Goal: Information Seeking & Learning: Learn about a topic

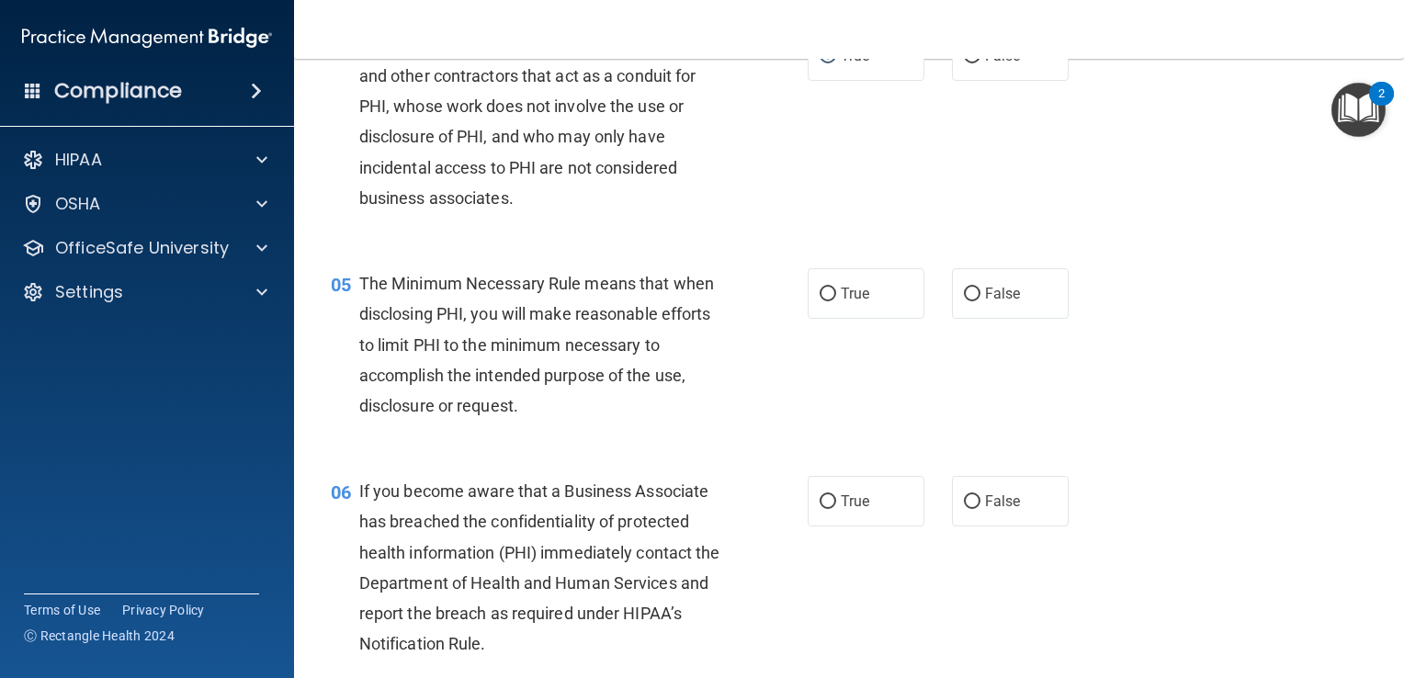
scroll to position [643, 0]
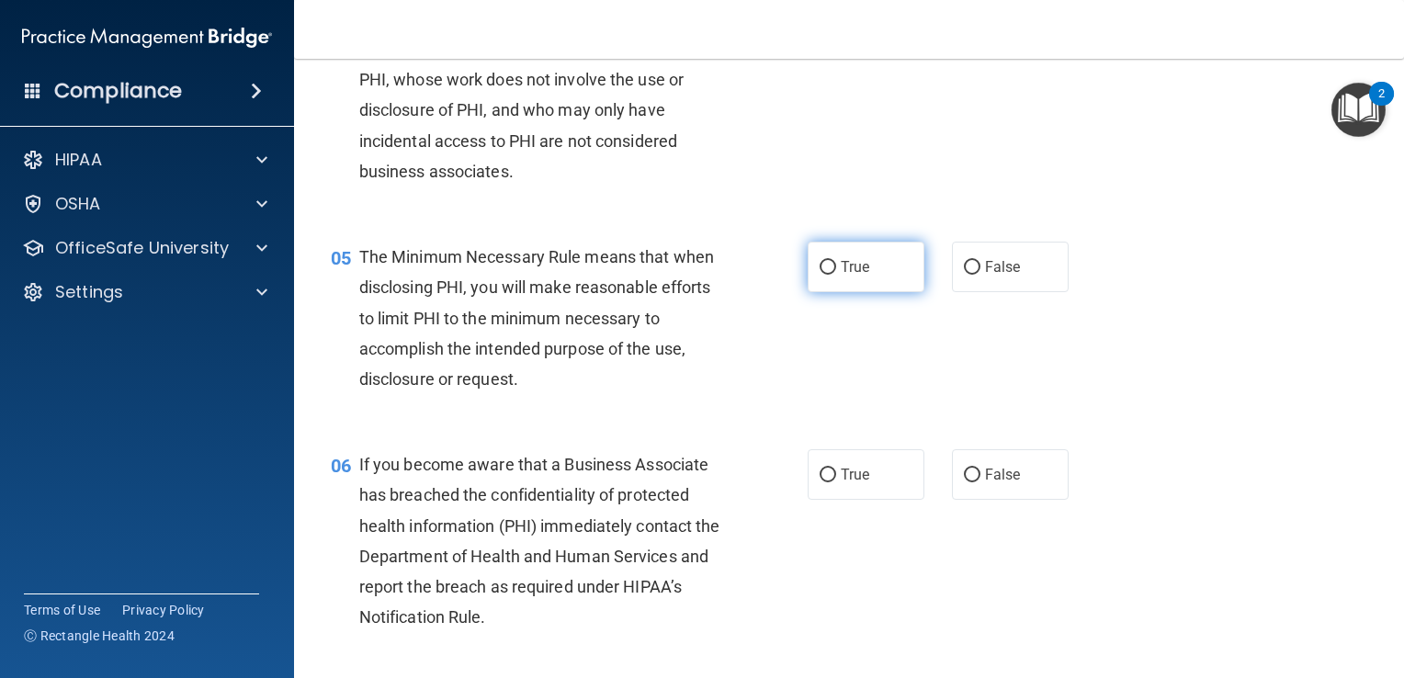
click at [820, 275] on input "True" at bounding box center [828, 268] width 17 height 14
radio input "true"
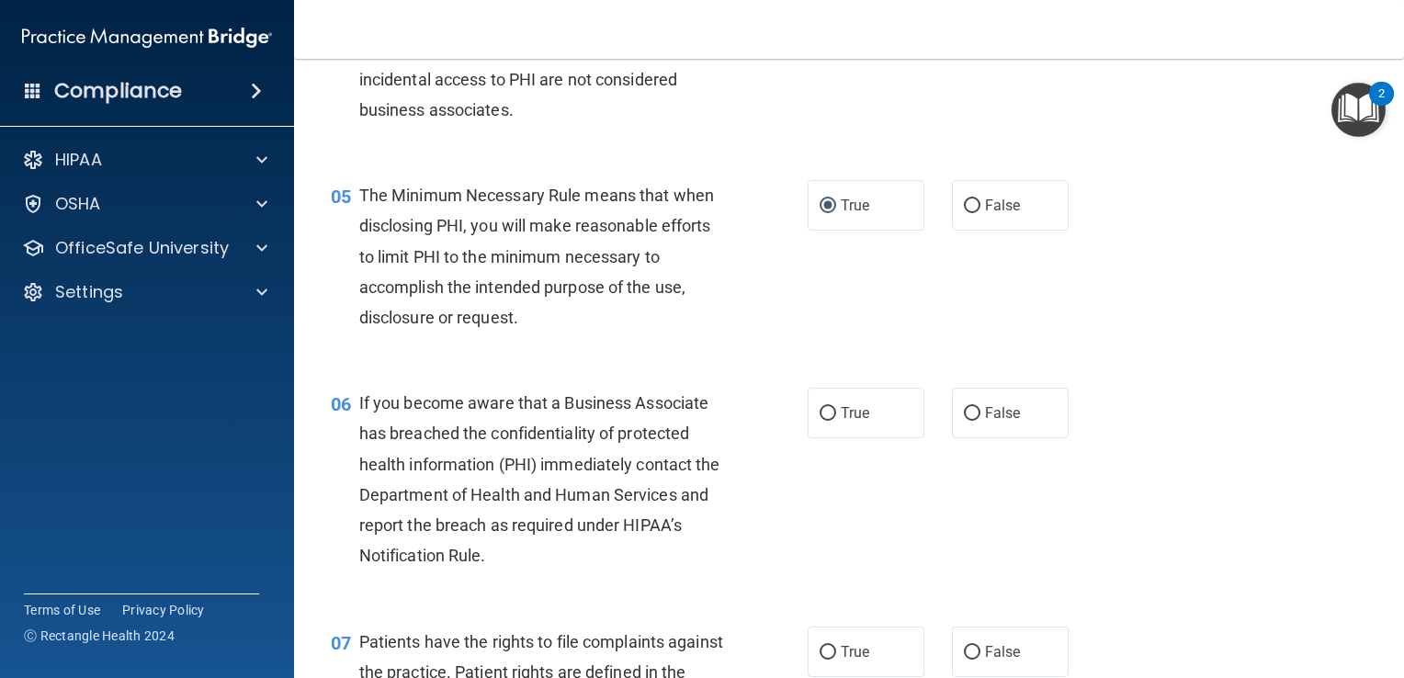
scroll to position [827, 0]
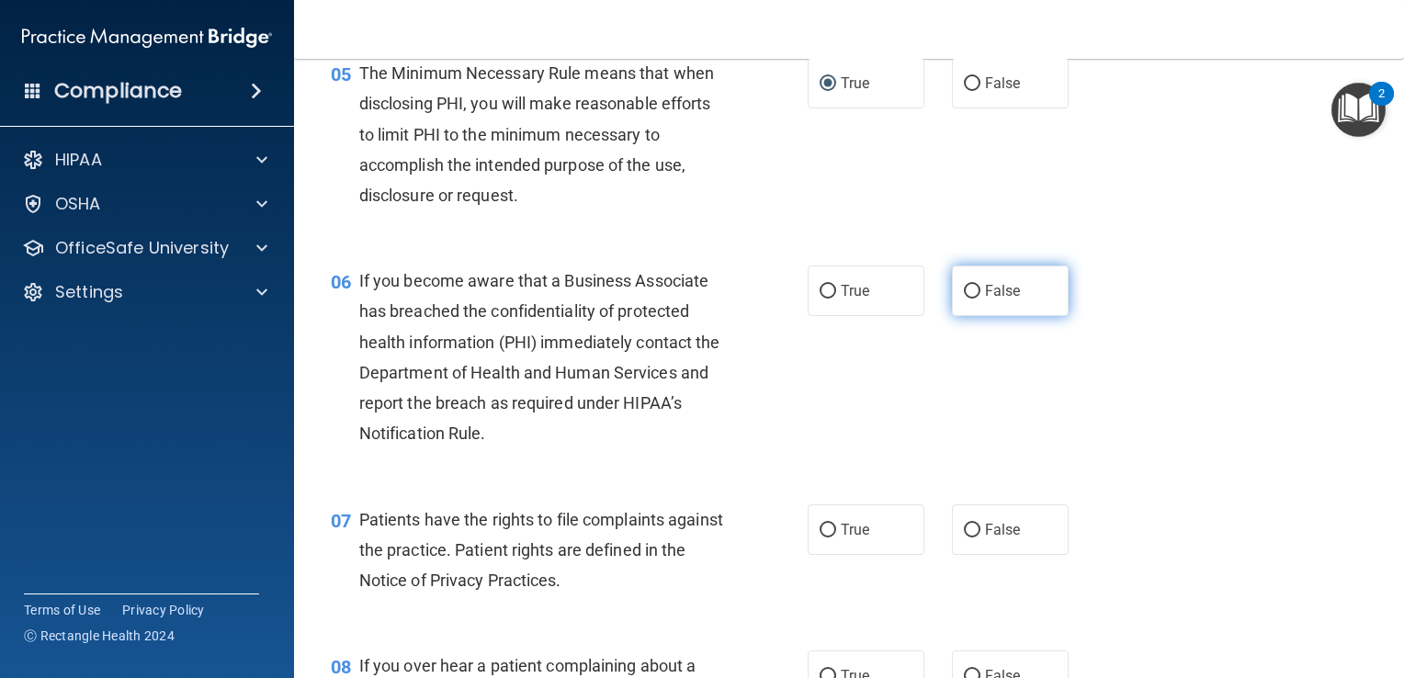
click at [966, 299] on input "False" at bounding box center [972, 292] width 17 height 14
radio input "true"
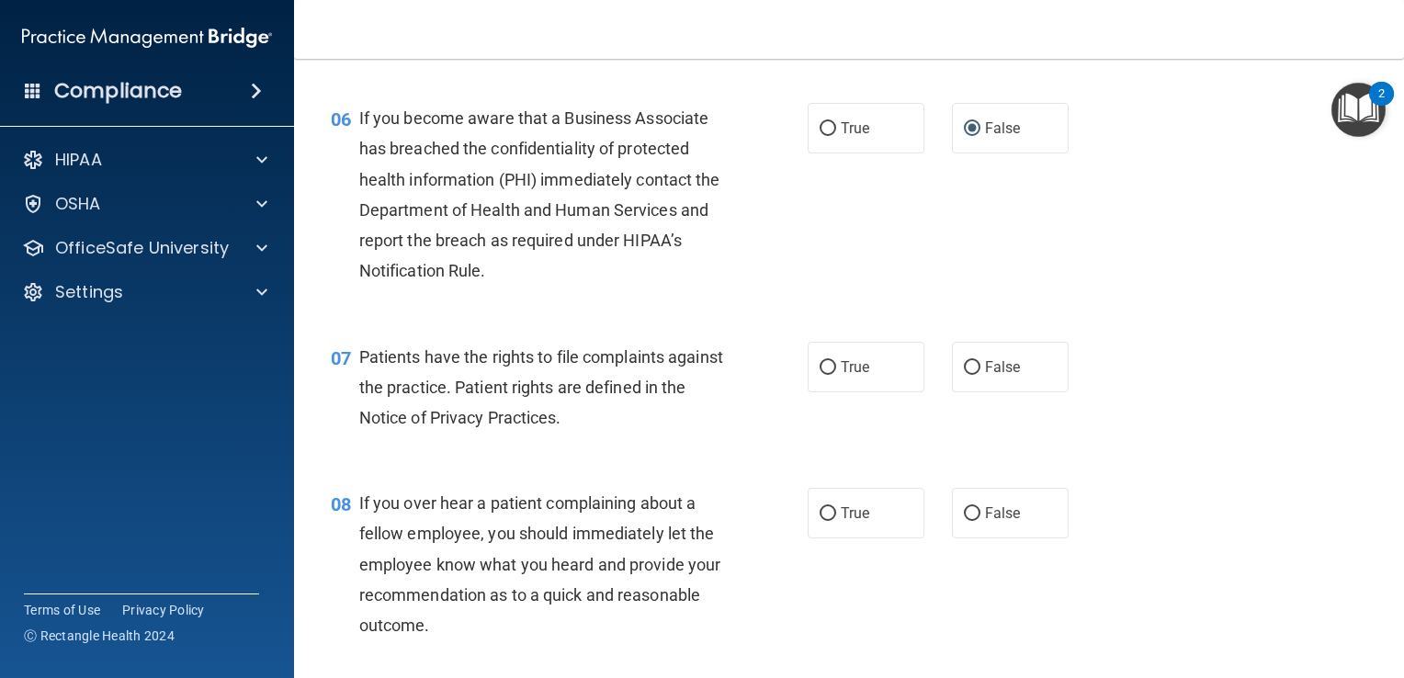
scroll to position [1011, 0]
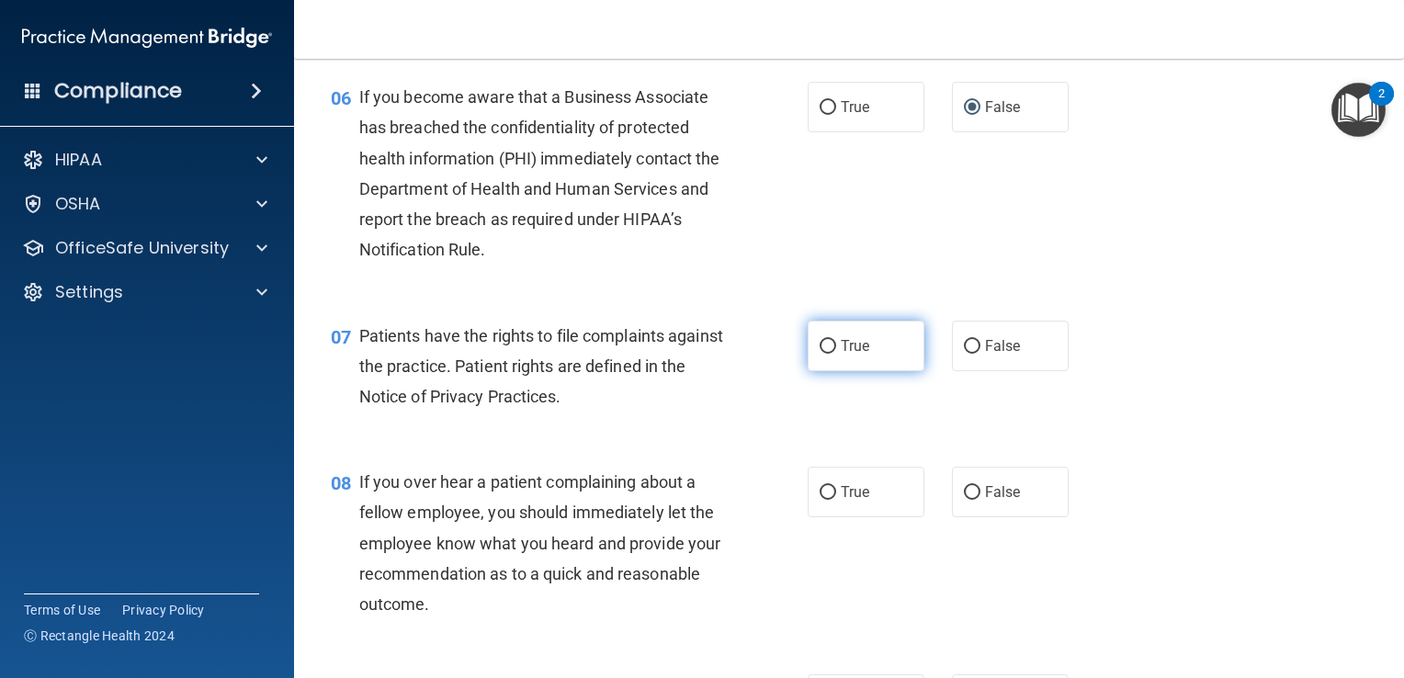
click at [831, 371] on label "True" at bounding box center [866, 346] width 117 height 51
click at [831, 354] on input "True" at bounding box center [828, 347] width 17 height 14
radio input "true"
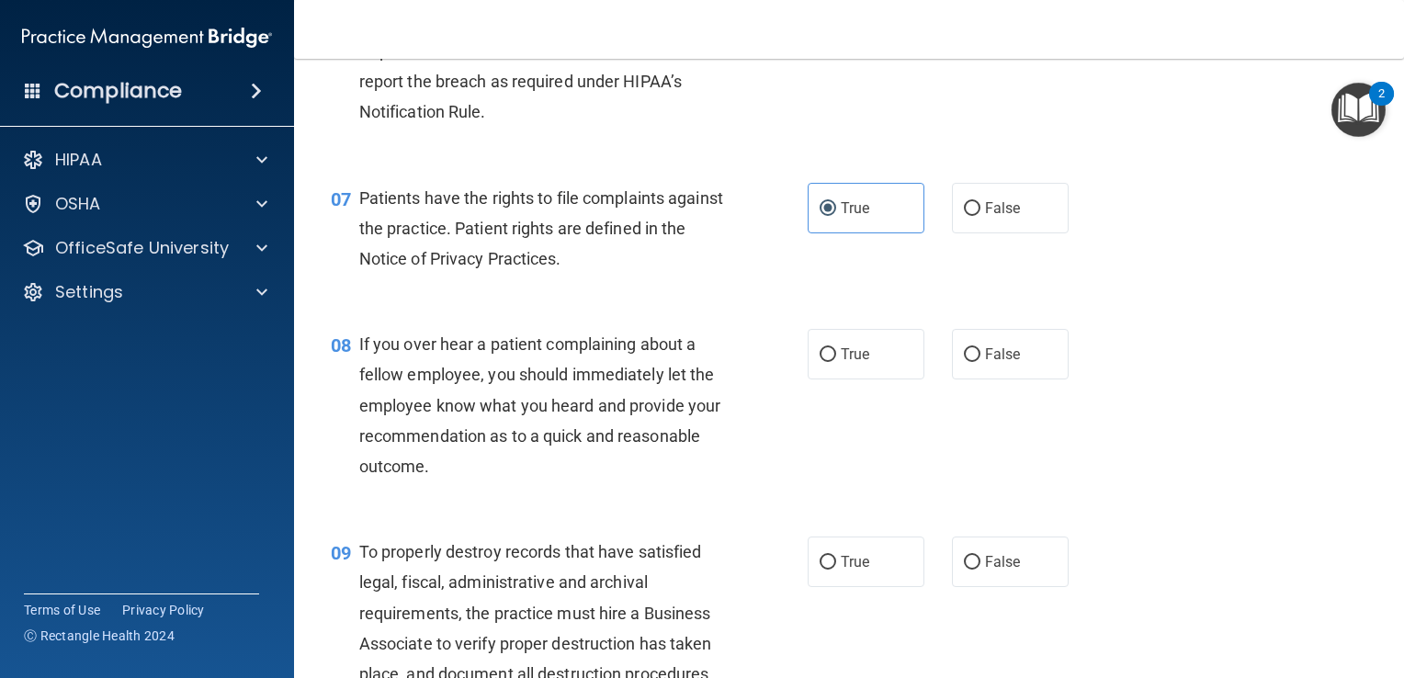
scroll to position [1195, 0]
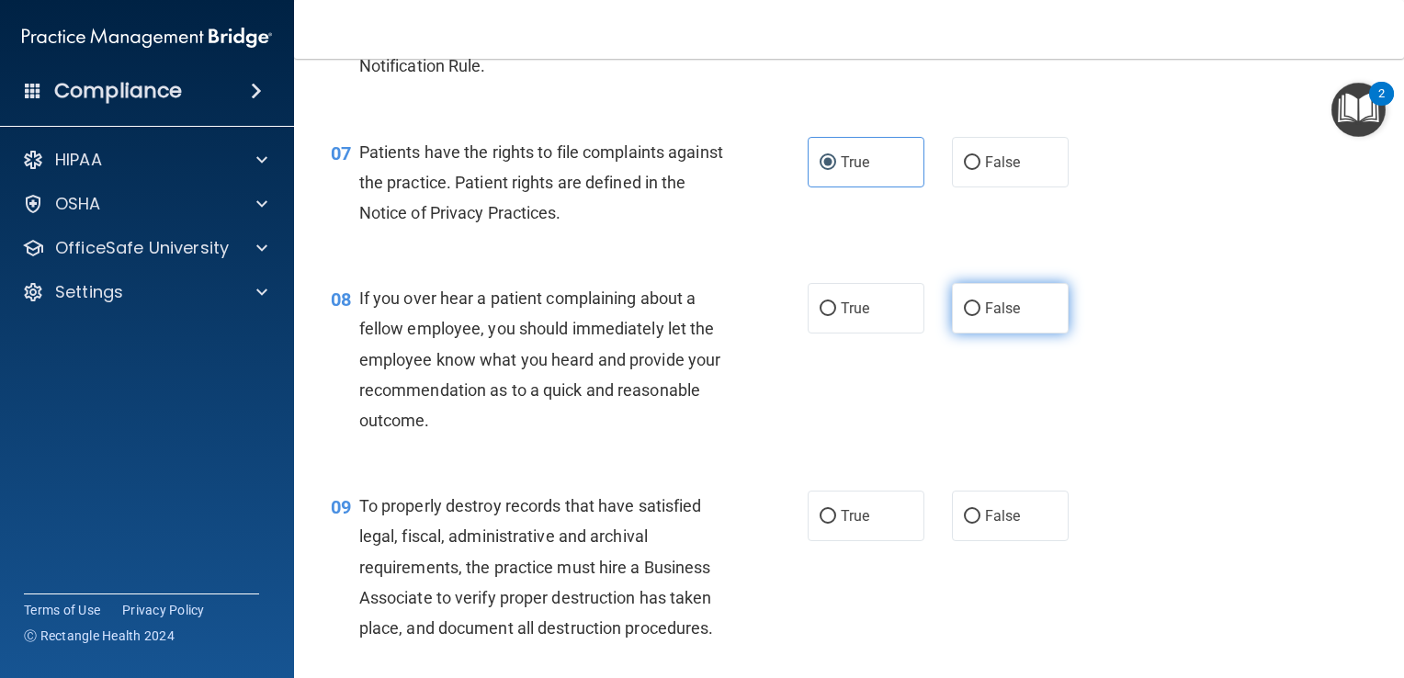
click at [964, 316] on input "False" at bounding box center [972, 309] width 17 height 14
radio input "true"
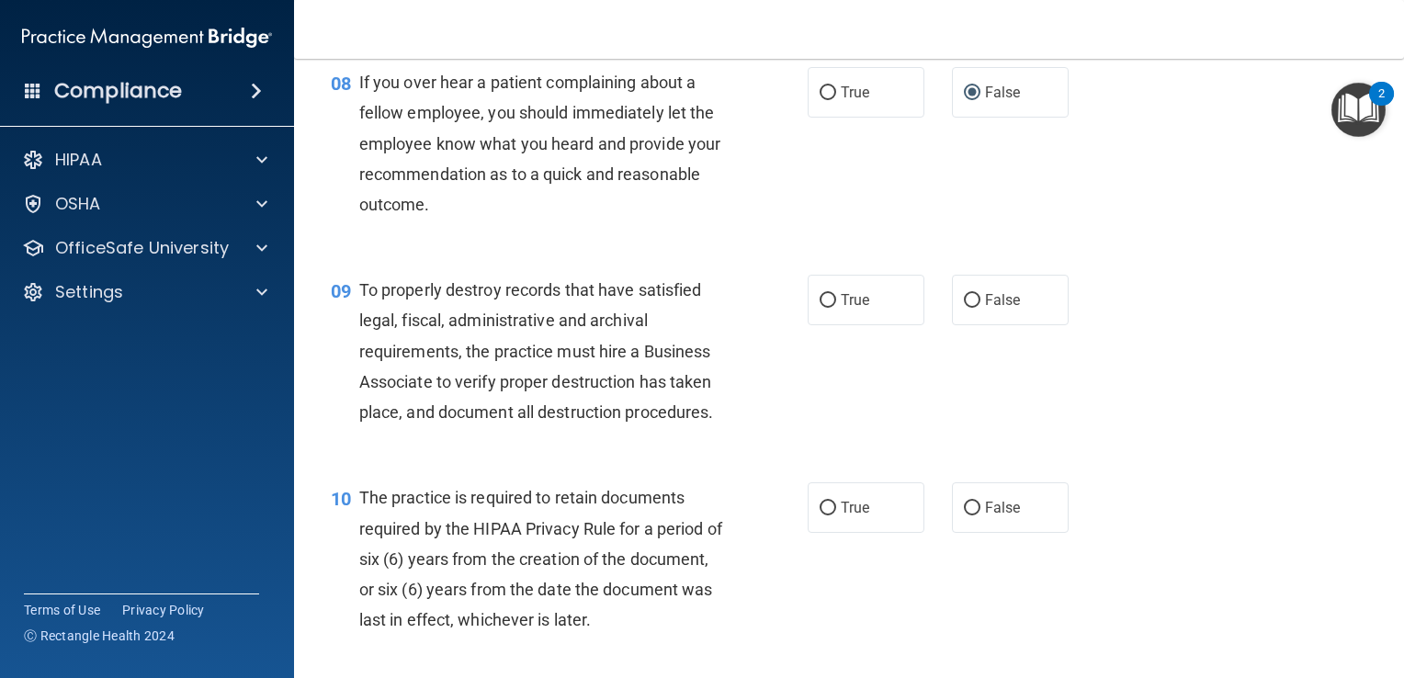
scroll to position [1470, 0]
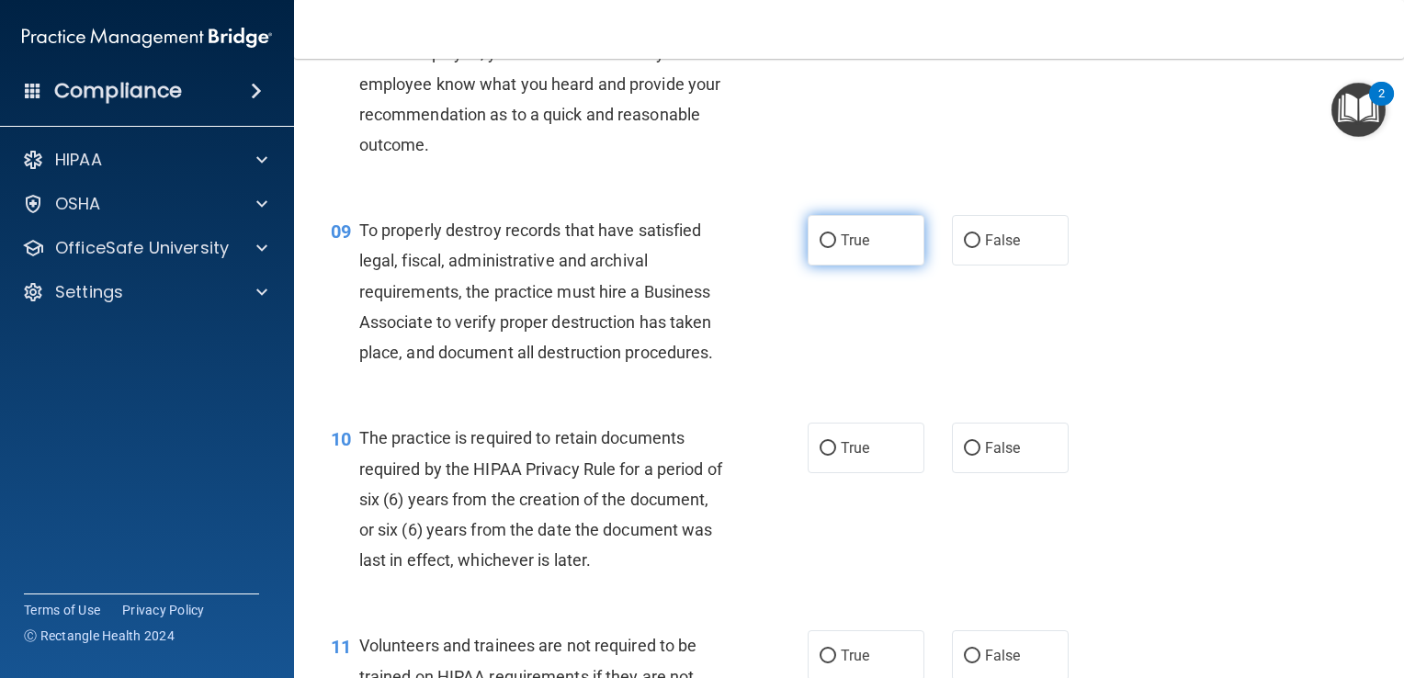
click at [827, 248] on input "True" at bounding box center [828, 241] width 17 height 14
radio input "true"
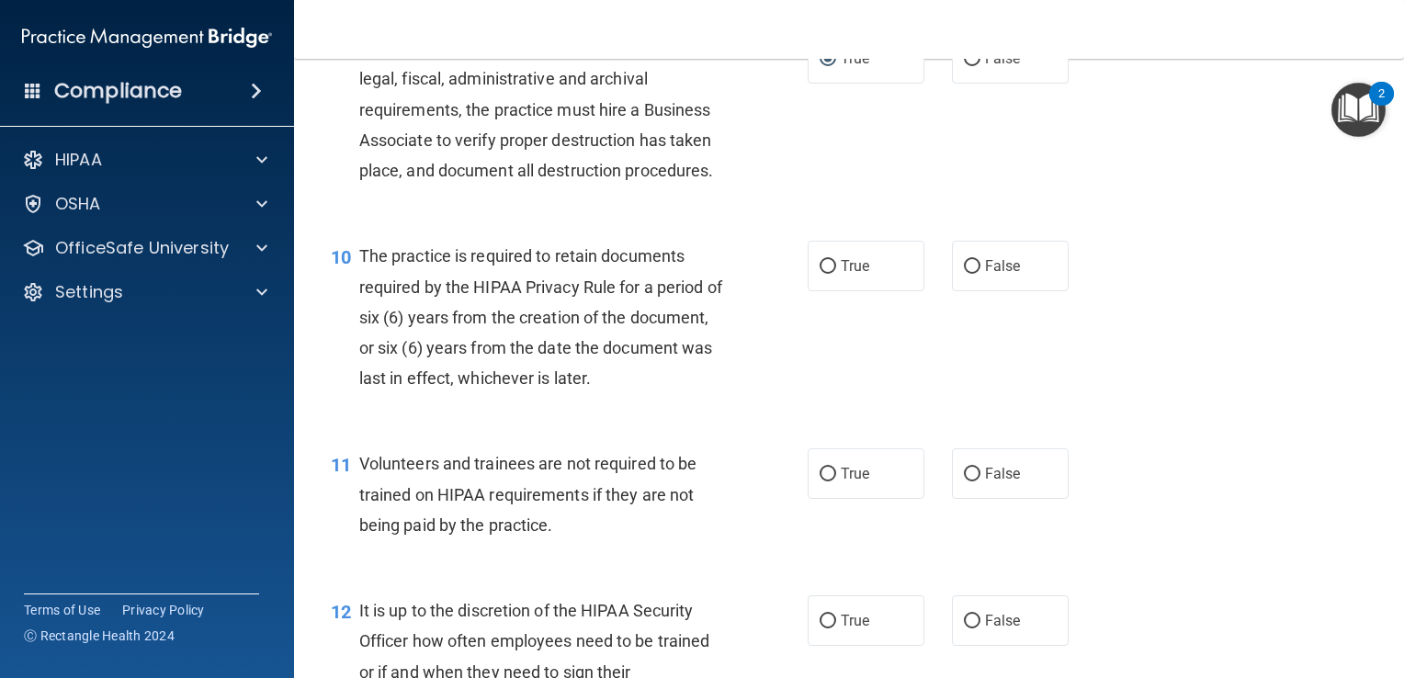
scroll to position [1654, 0]
click at [831, 290] on label "True" at bounding box center [866, 264] width 117 height 51
click at [831, 272] on input "True" at bounding box center [828, 265] width 17 height 14
radio input "true"
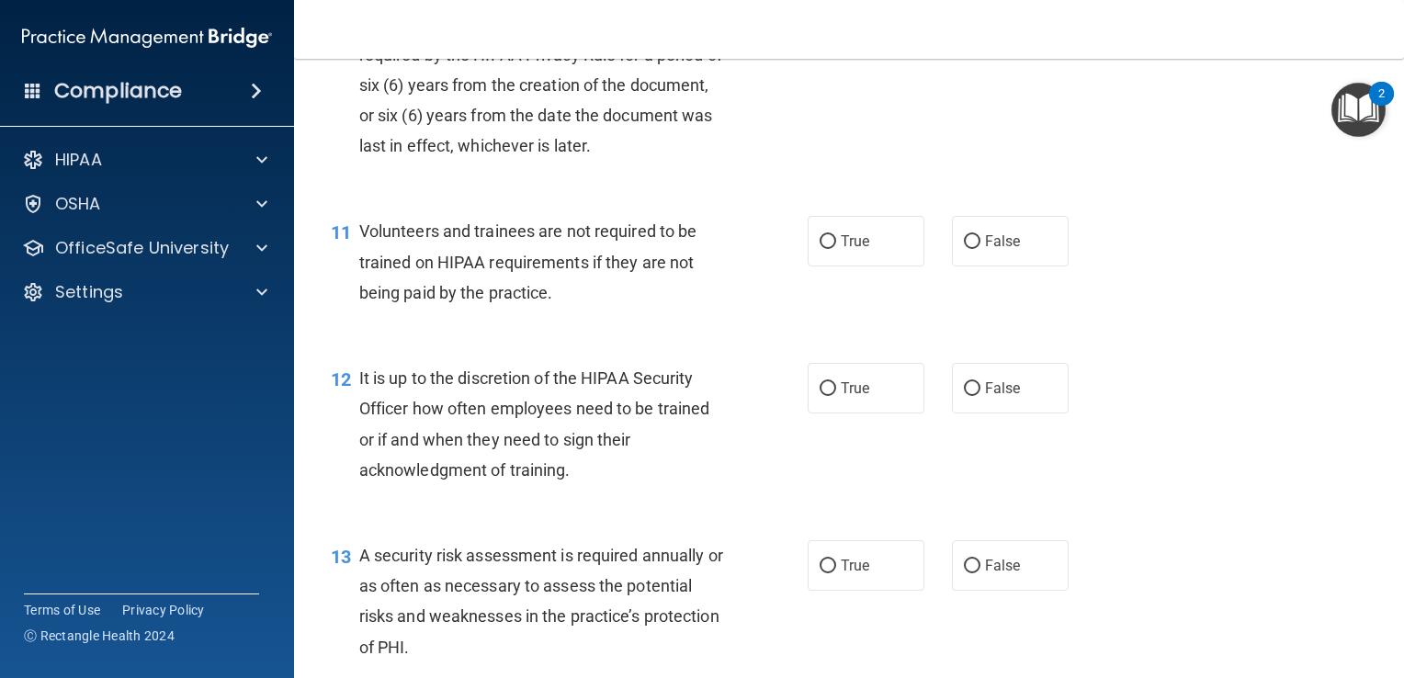
scroll to position [1930, 0]
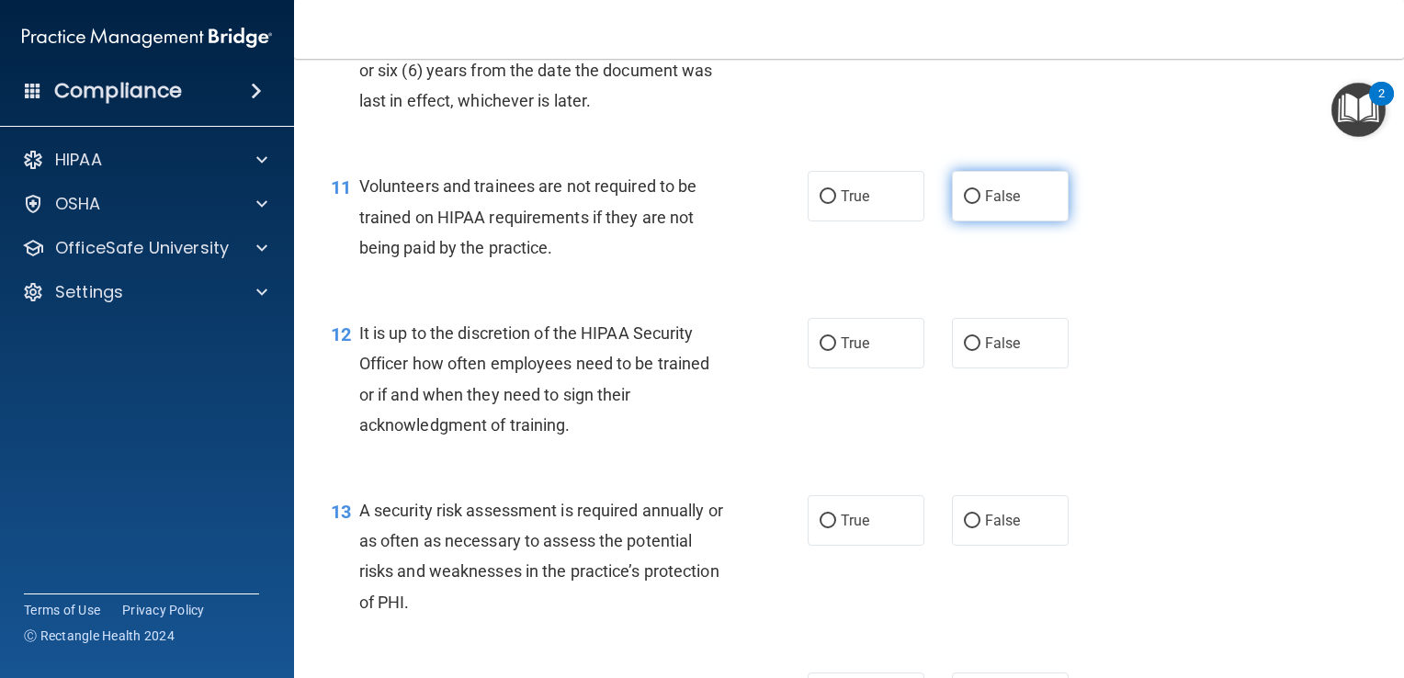
click at [985, 205] on span "False" at bounding box center [1003, 195] width 36 height 17
click at [980, 204] on input "False" at bounding box center [972, 197] width 17 height 14
radio input "true"
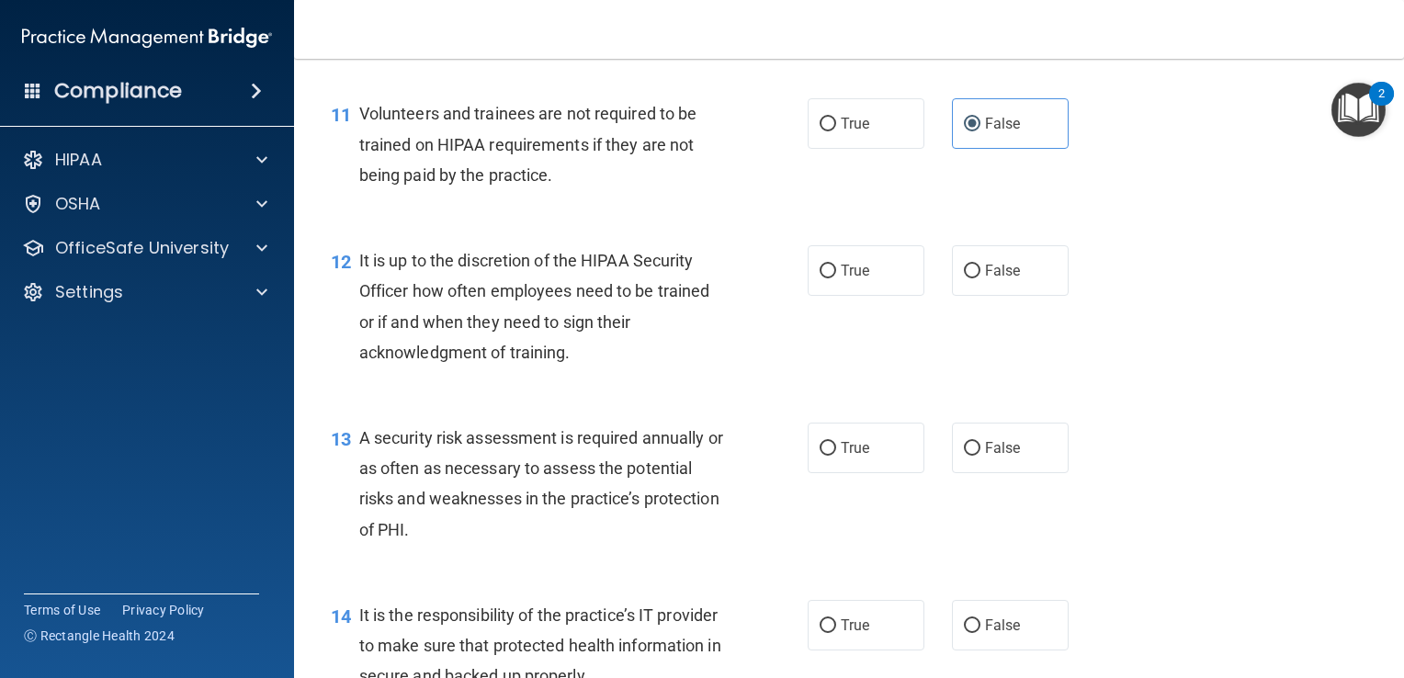
scroll to position [2022, 0]
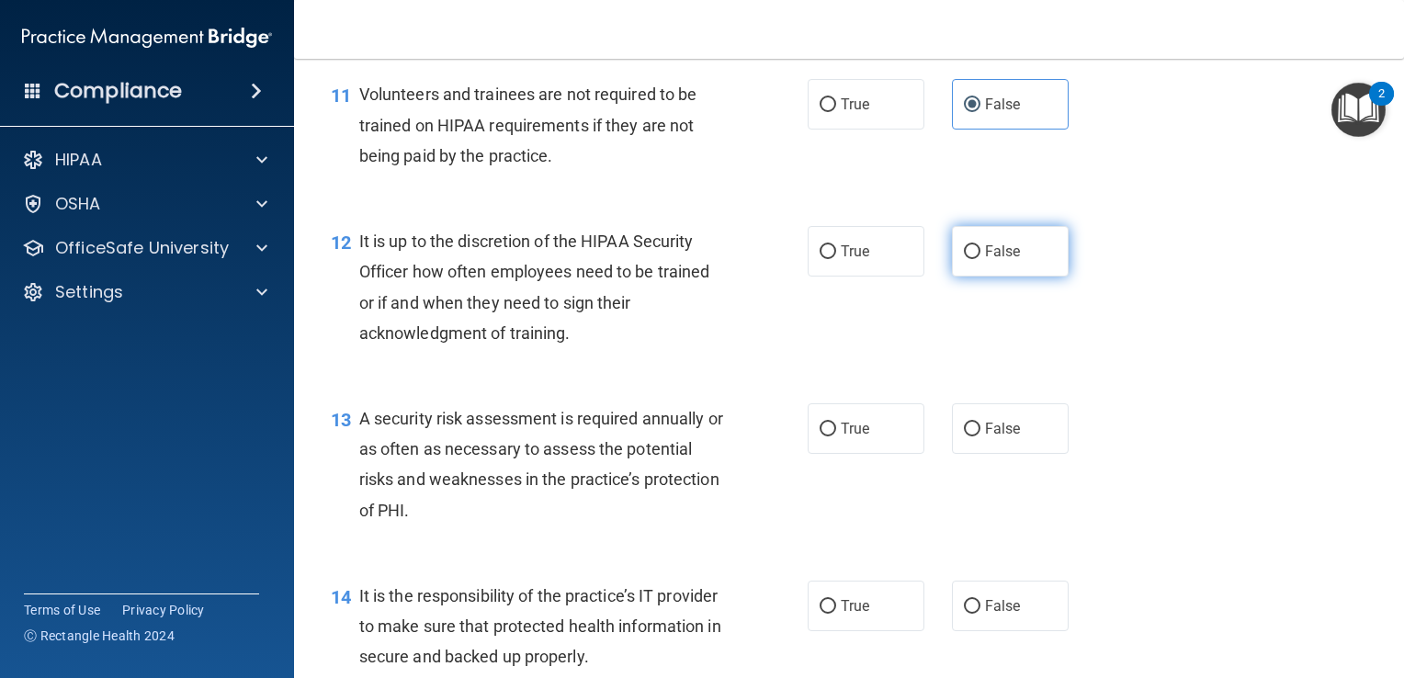
click at [964, 259] on input "False" at bounding box center [972, 252] width 17 height 14
radio input "true"
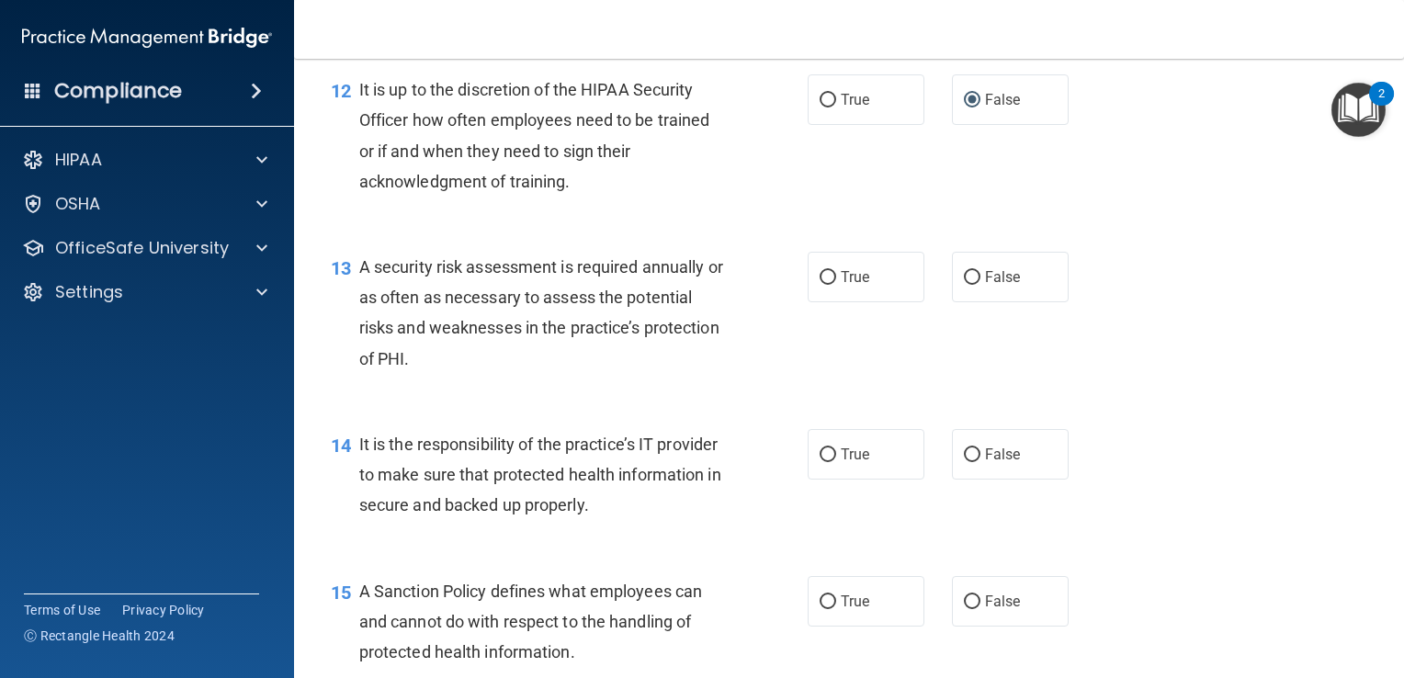
scroll to position [2206, 0]
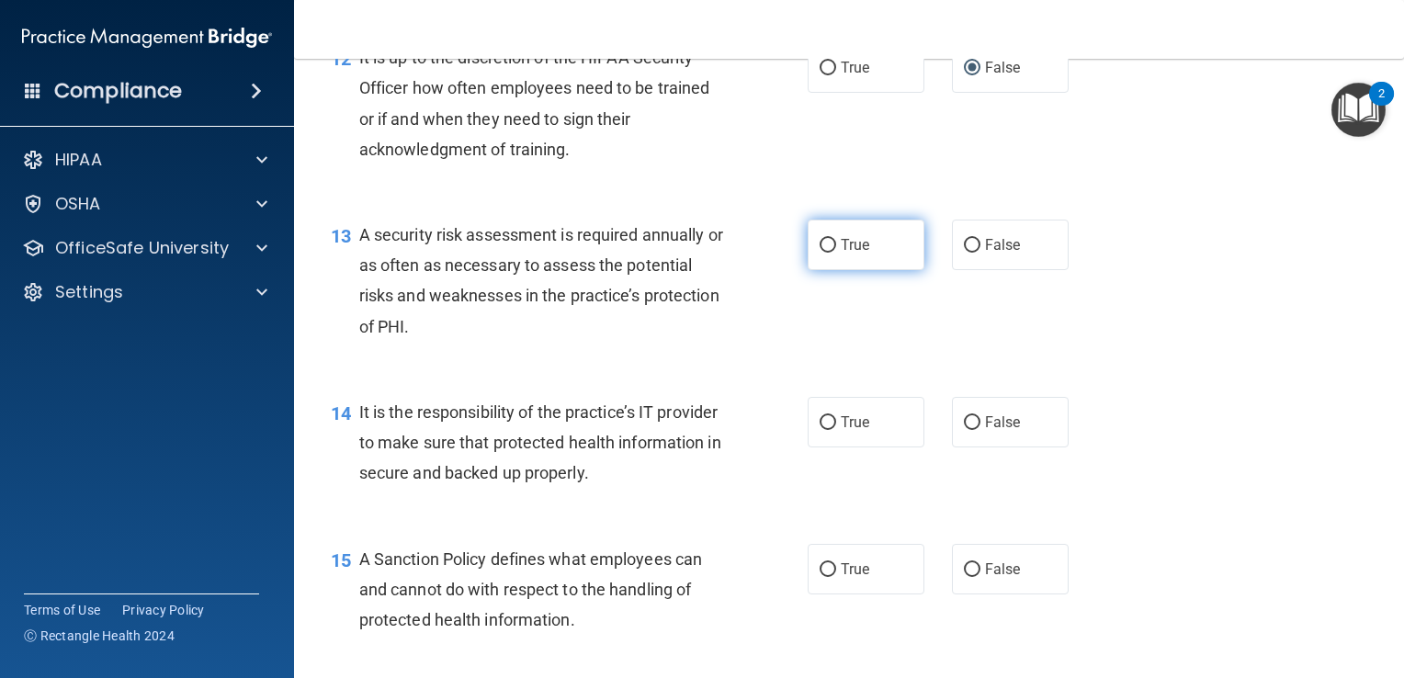
click at [822, 253] on input "True" at bounding box center [828, 246] width 17 height 14
radio input "true"
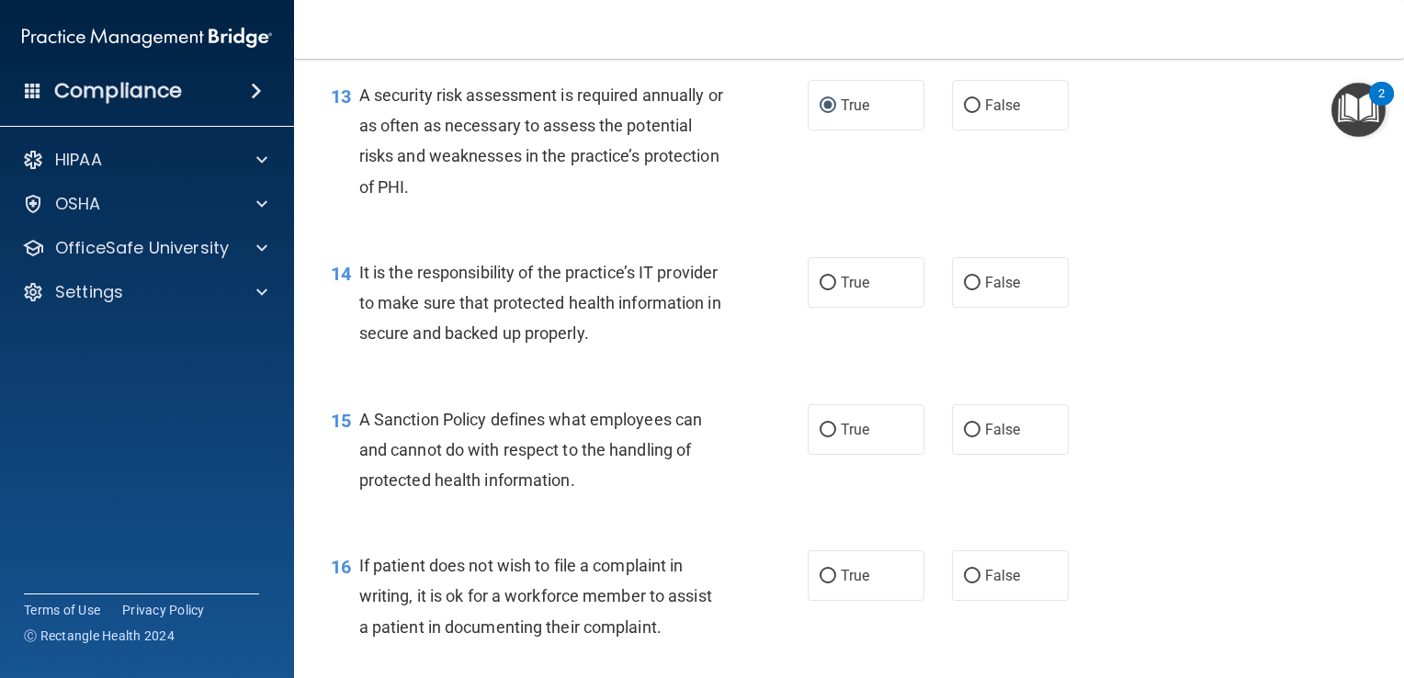
scroll to position [2390, 0]
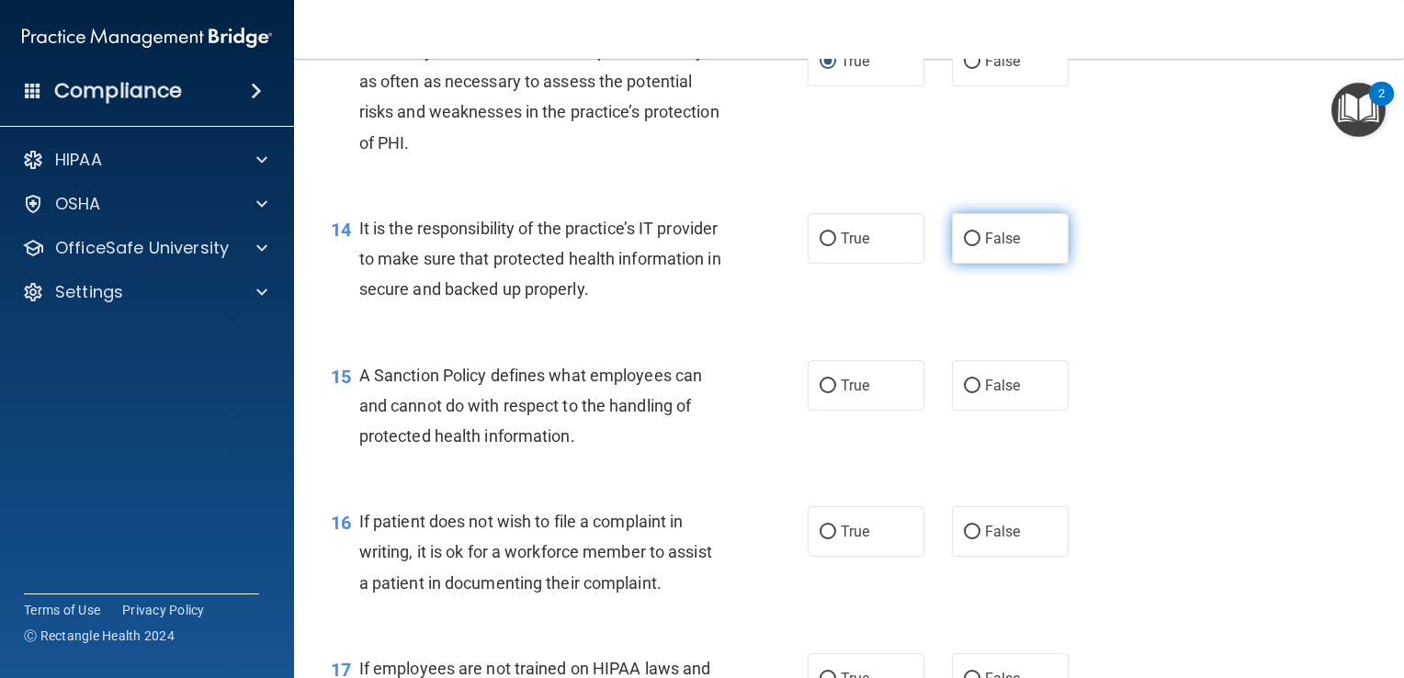
click at [967, 246] on input "False" at bounding box center [972, 240] width 17 height 14
radio input "true"
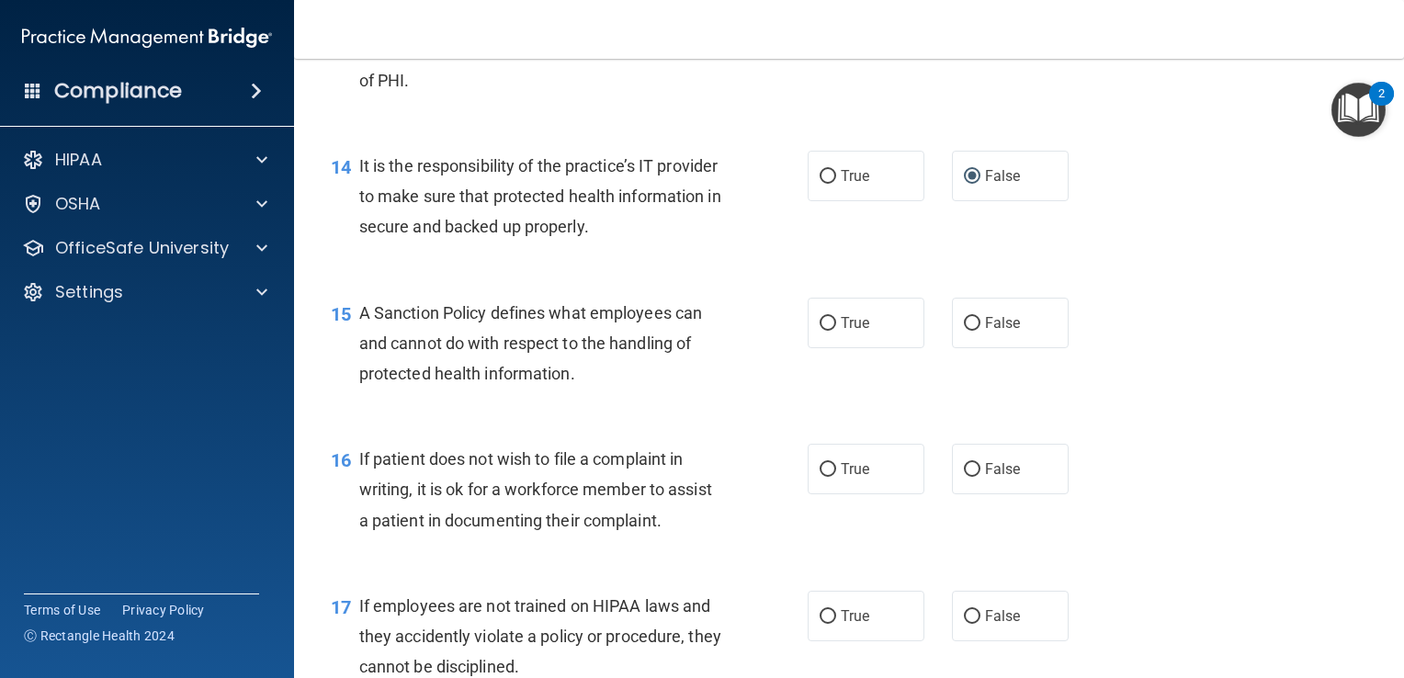
scroll to position [2481, 0]
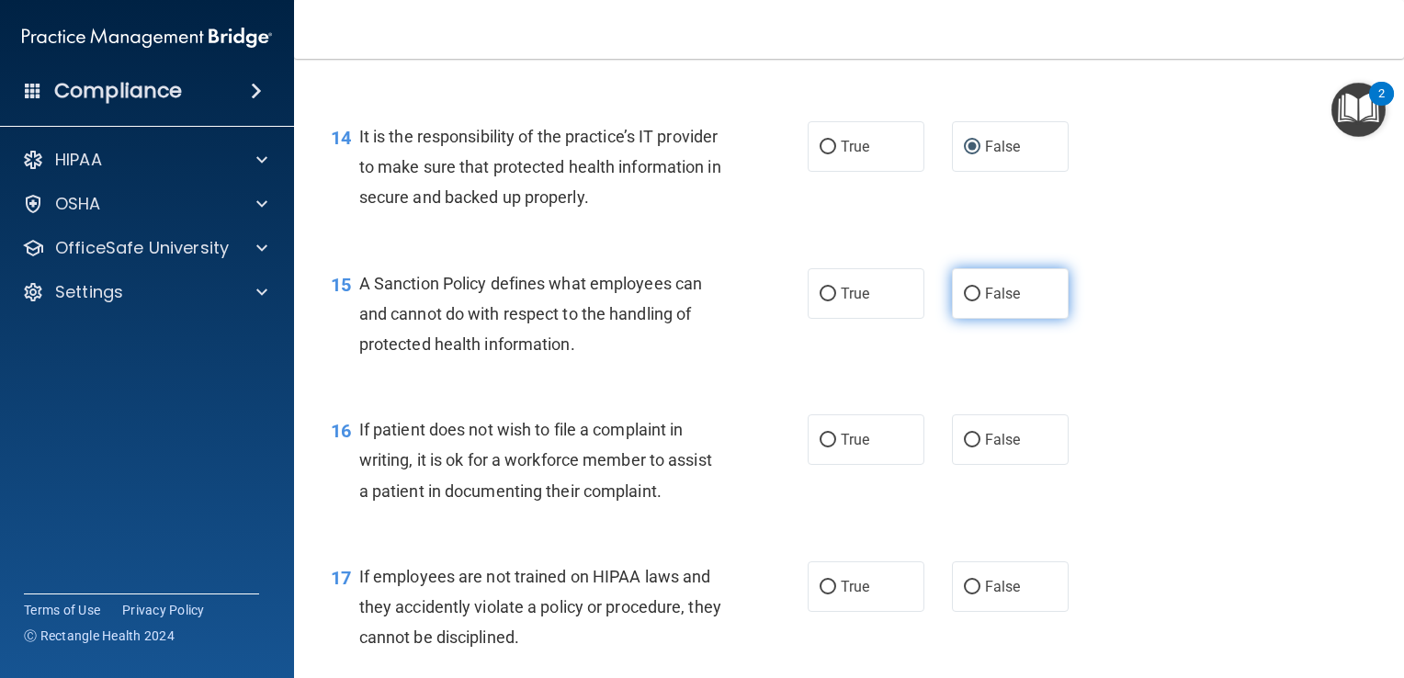
click at [985, 302] on span "False" at bounding box center [1003, 293] width 36 height 17
click at [981, 301] on input "False" at bounding box center [972, 295] width 17 height 14
radio input "true"
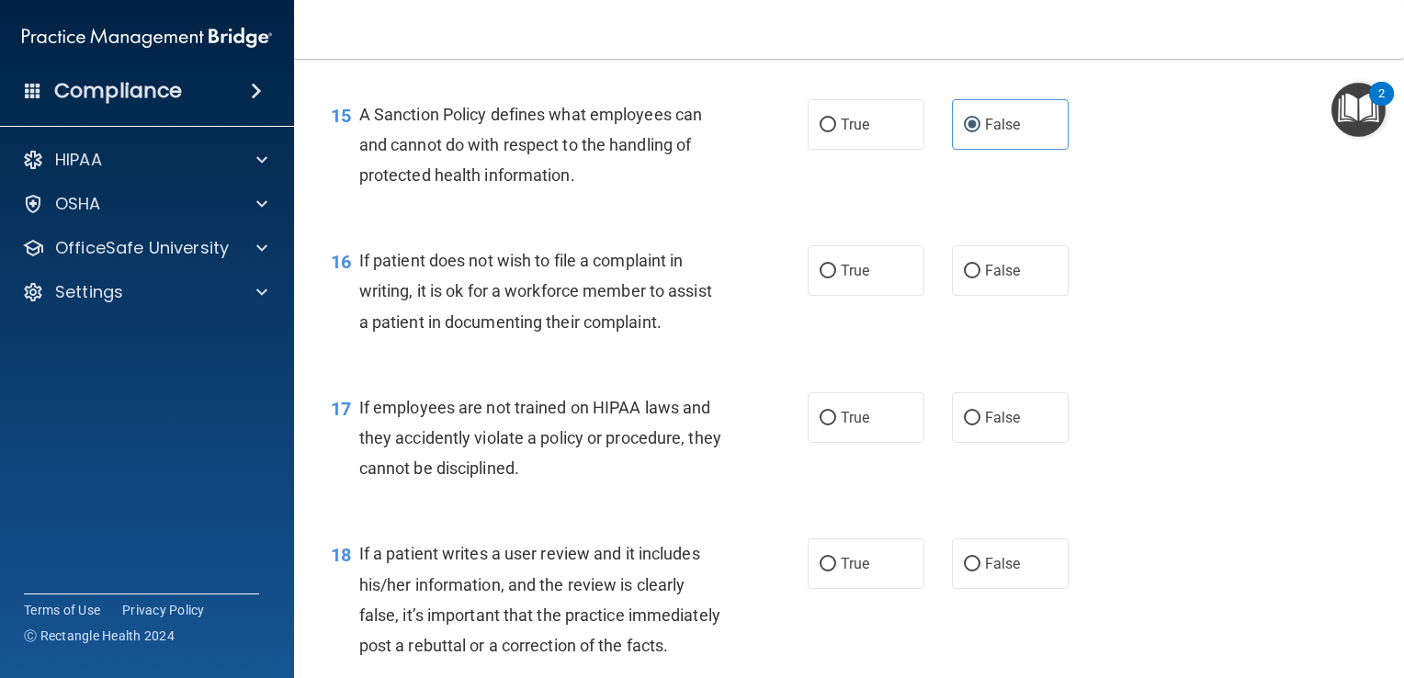
scroll to position [2665, 0]
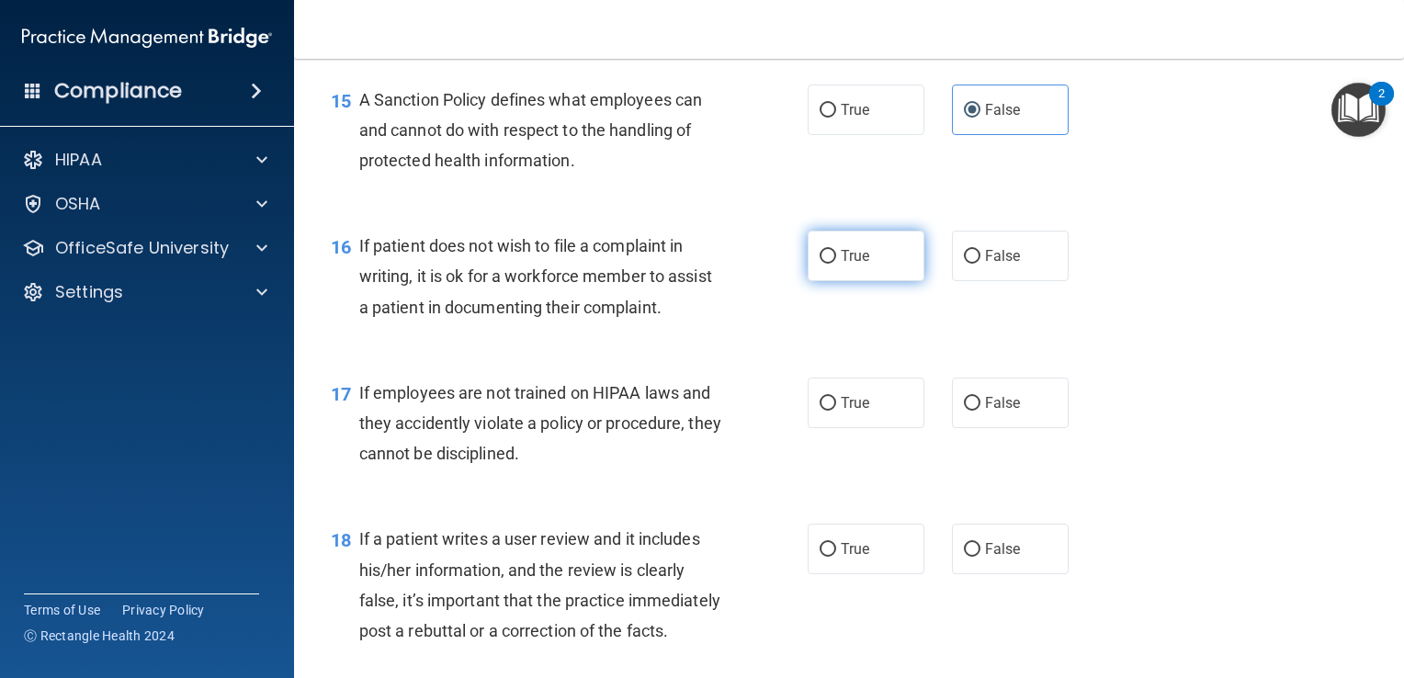
click at [831, 281] on label "True" at bounding box center [866, 256] width 117 height 51
click at [831, 264] on input "True" at bounding box center [828, 257] width 17 height 14
radio input "true"
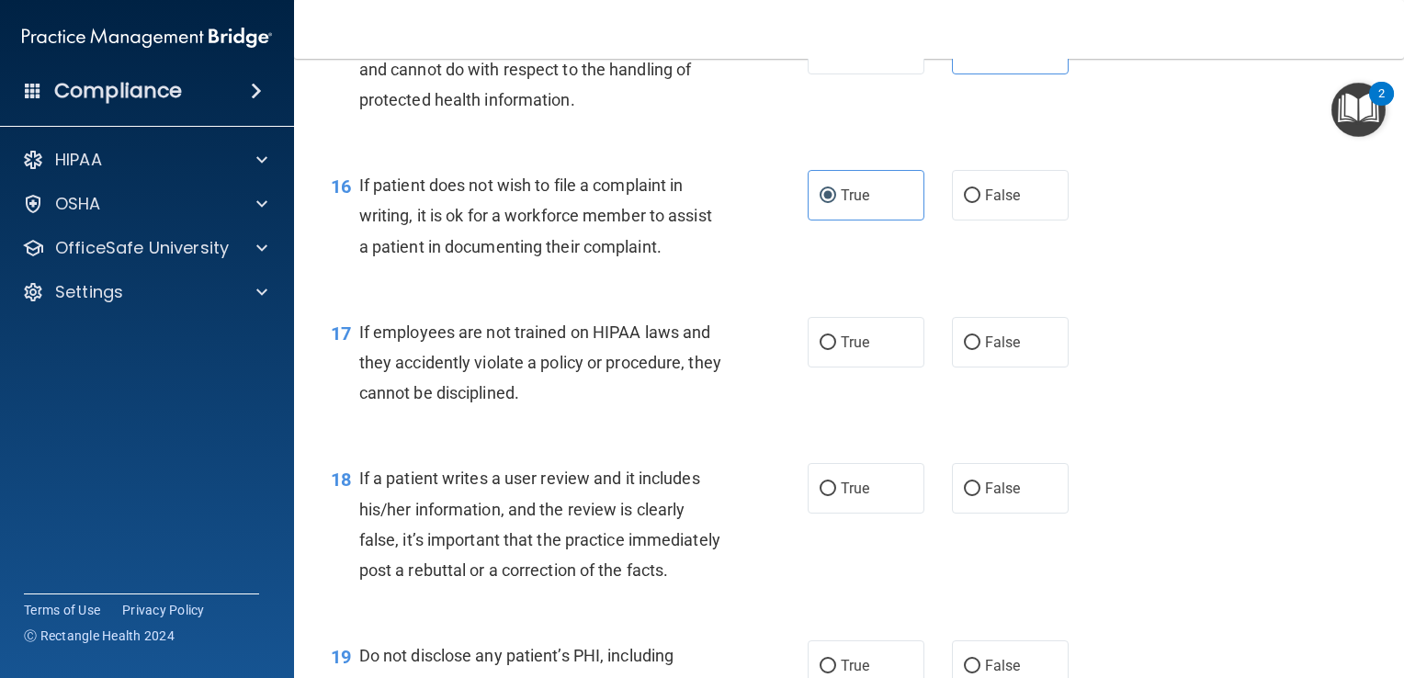
scroll to position [2757, 0]
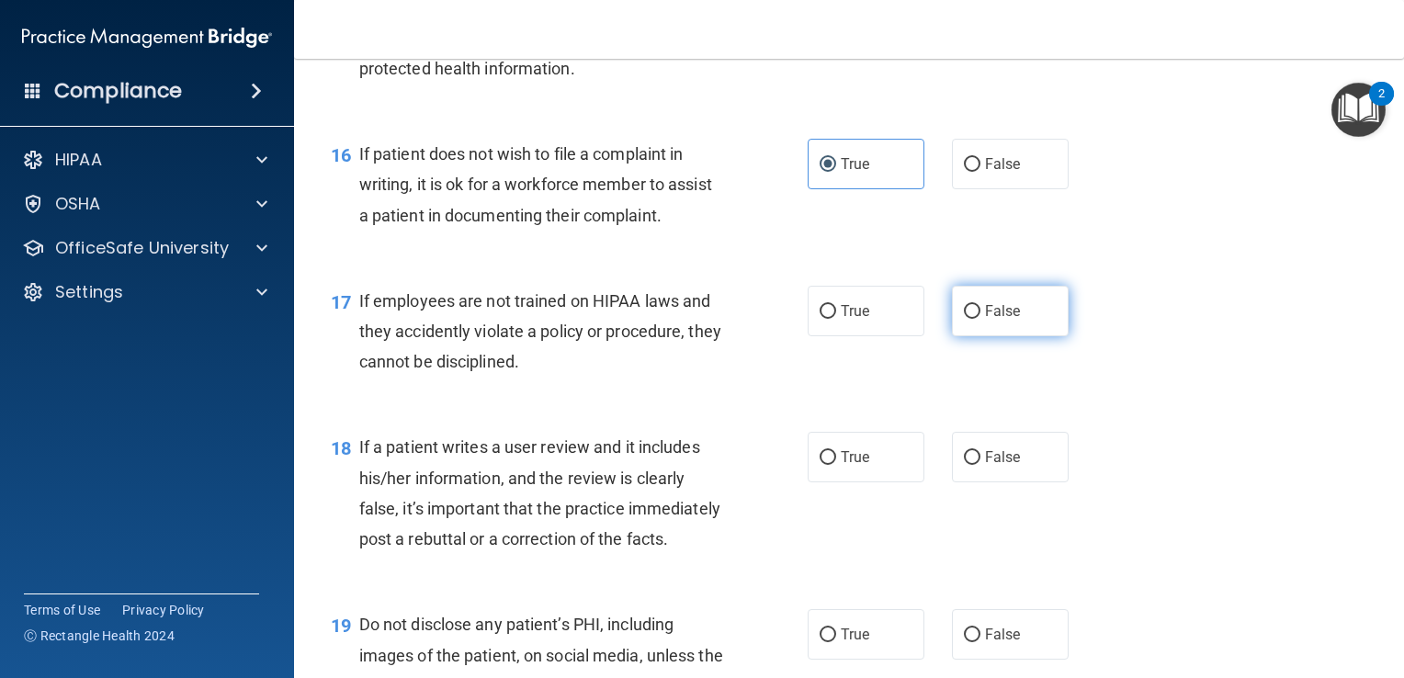
click at [964, 319] on input "False" at bounding box center [972, 312] width 17 height 14
radio input "true"
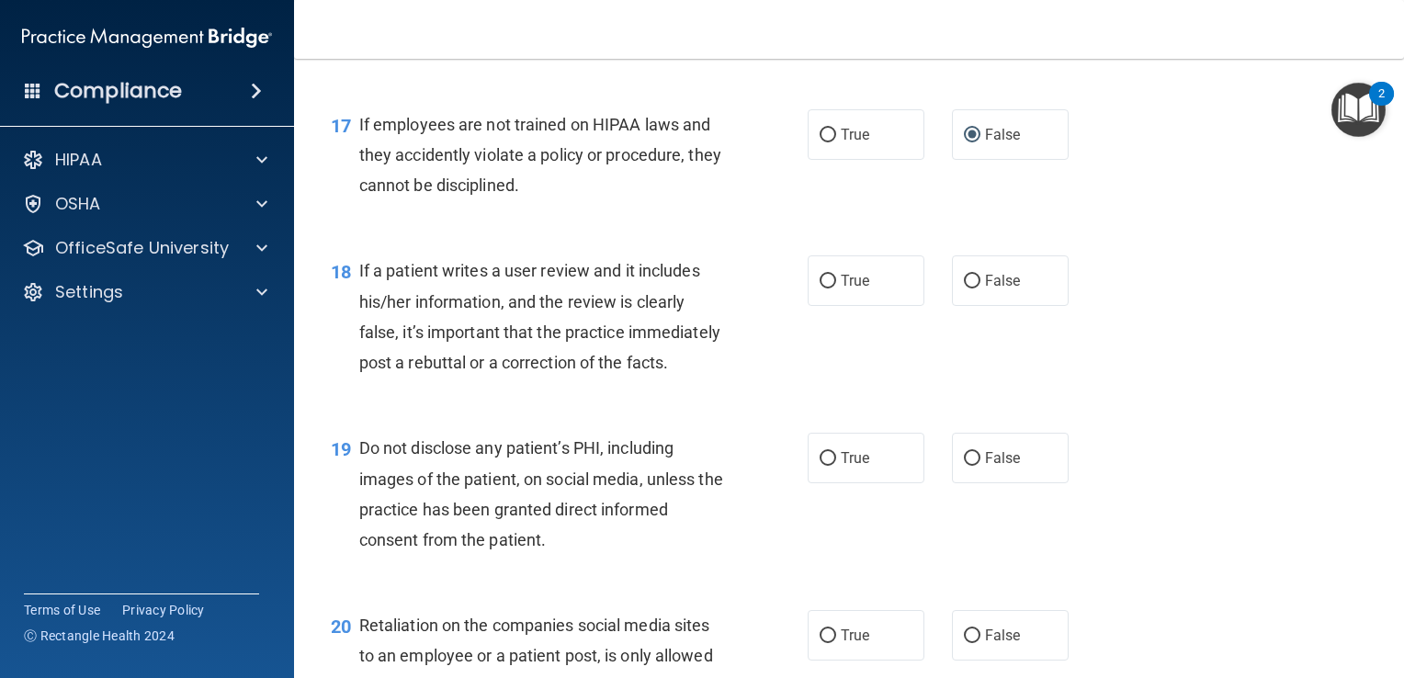
scroll to position [3033, 0]
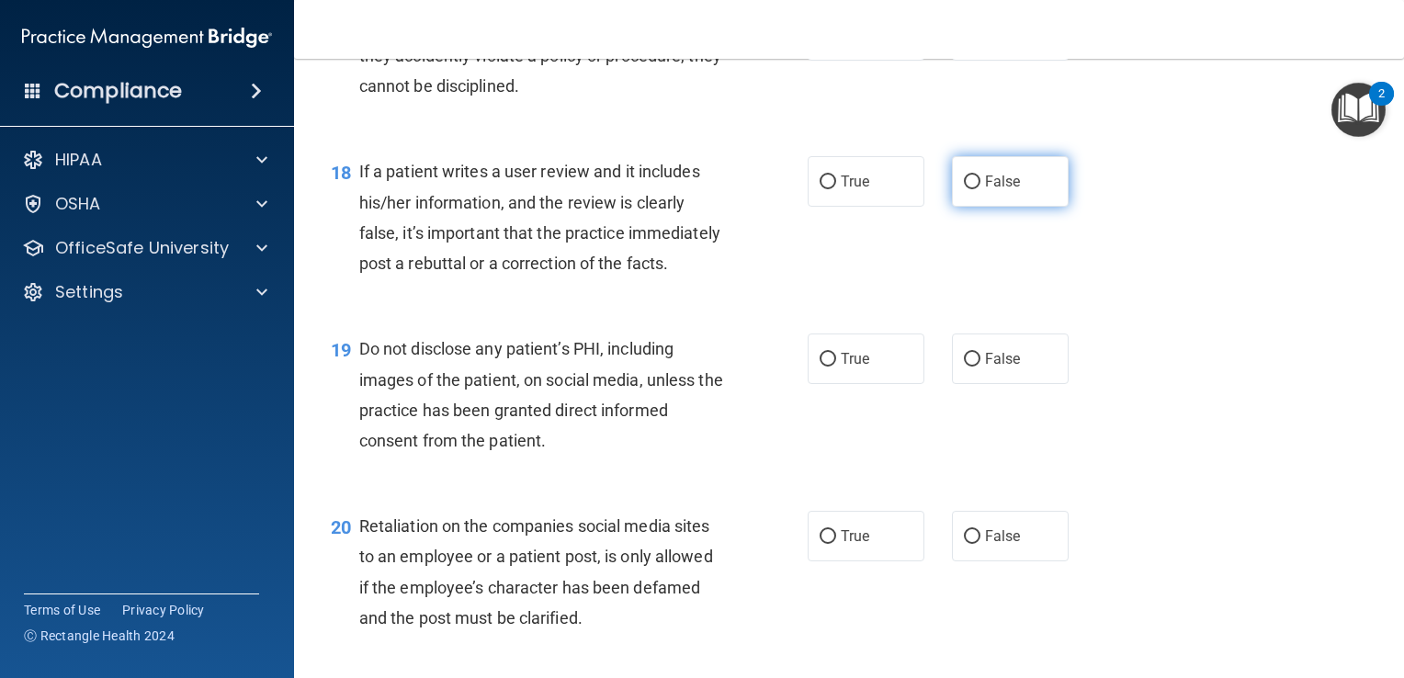
click at [970, 189] on input "False" at bounding box center [972, 183] width 17 height 14
radio input "true"
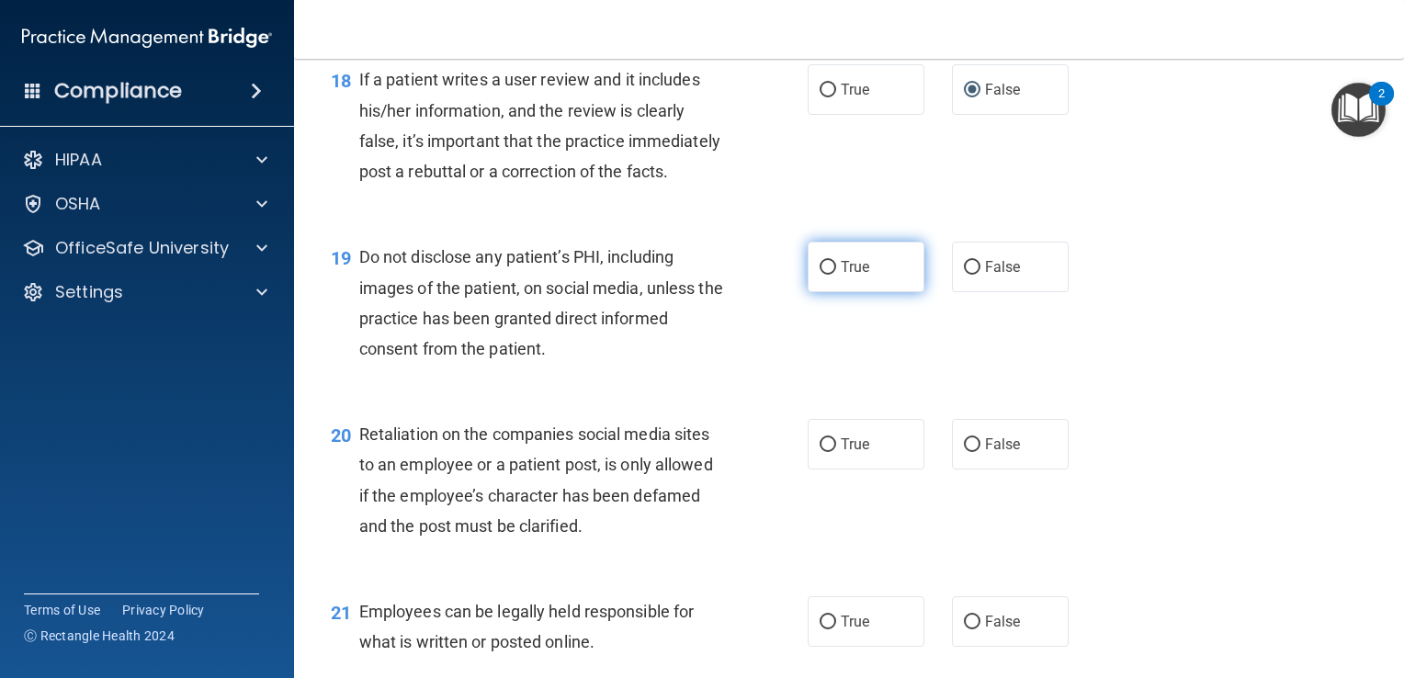
click at [841, 276] on span "True" at bounding box center [855, 266] width 28 height 17
click at [835, 275] on input "True" at bounding box center [828, 268] width 17 height 14
radio input "true"
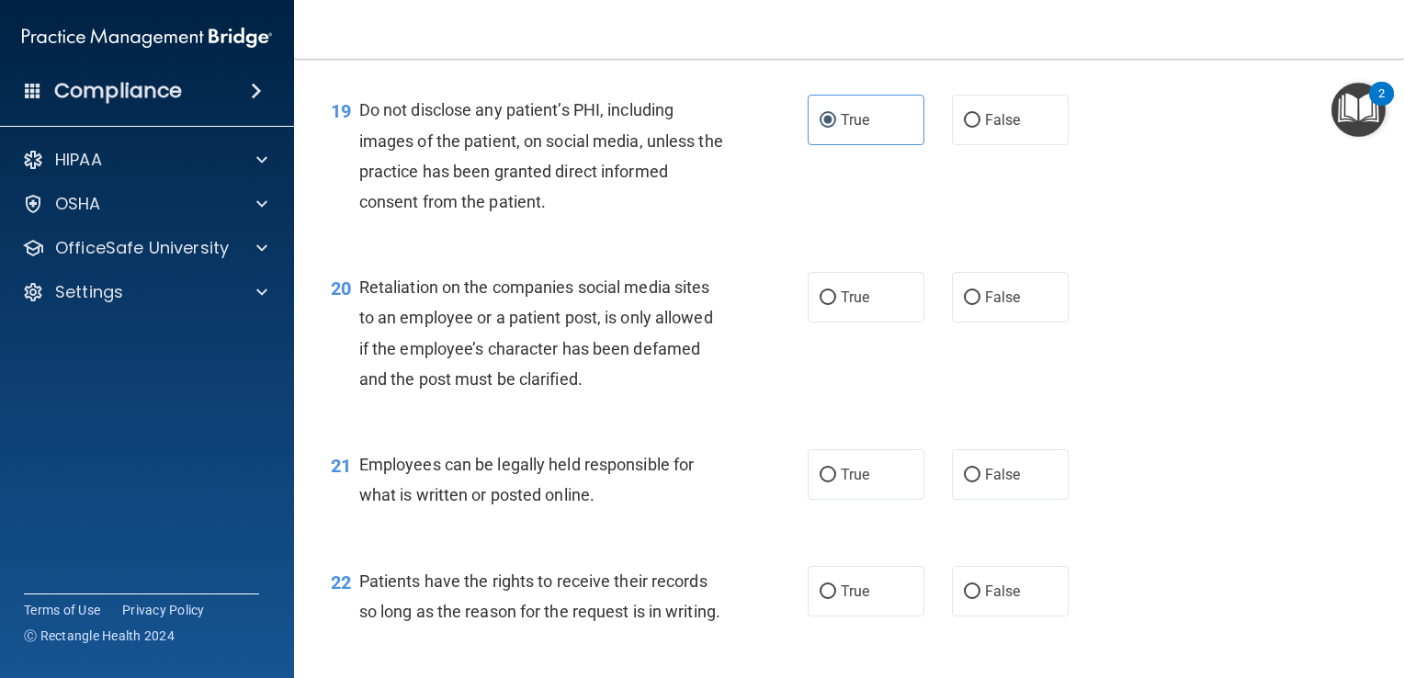
scroll to position [3309, 0]
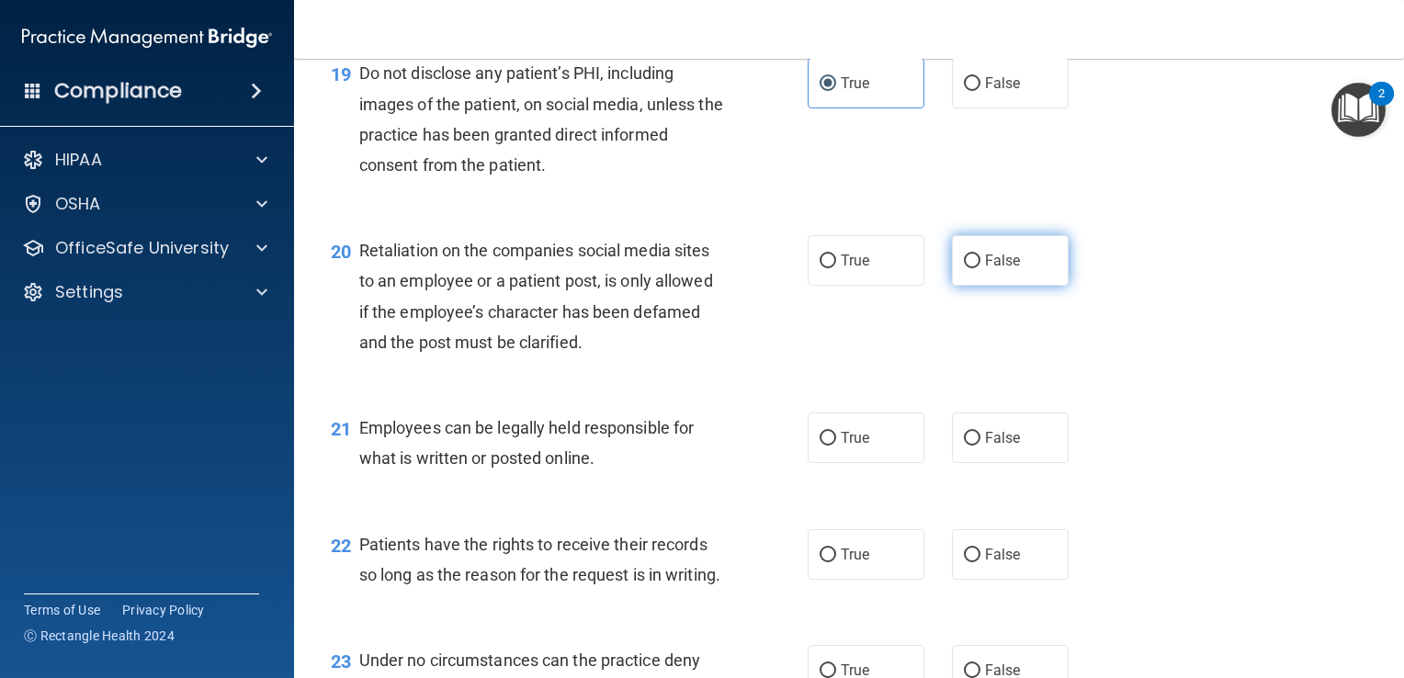
click at [967, 286] on label "False" at bounding box center [1010, 260] width 117 height 51
click at [967, 268] on input "False" at bounding box center [972, 262] width 17 height 14
radio input "true"
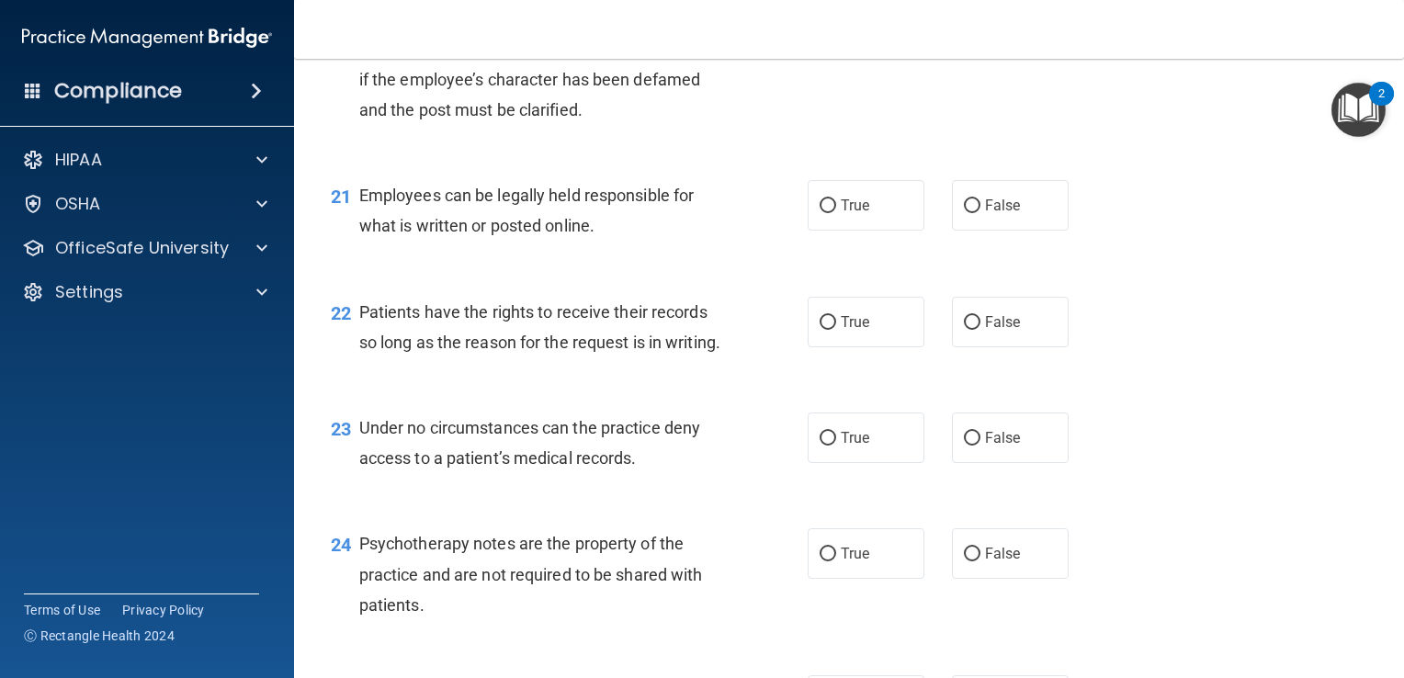
scroll to position [3584, 0]
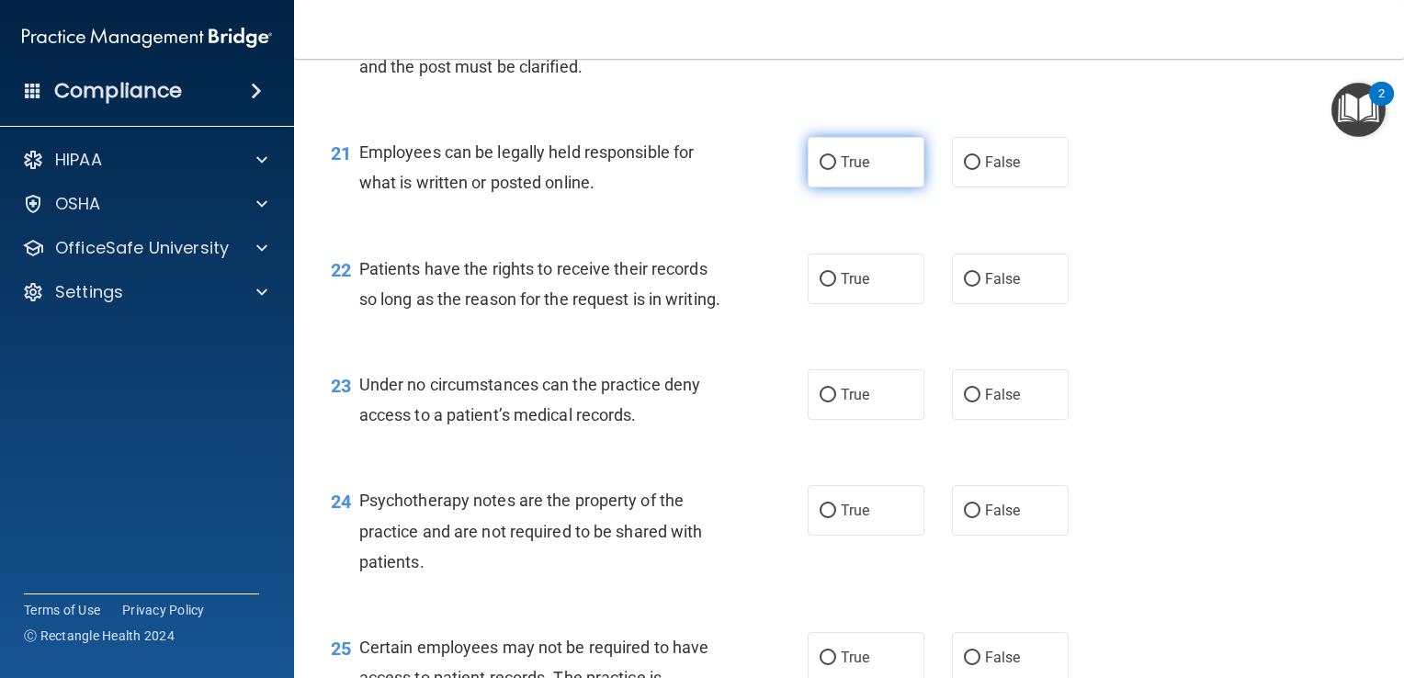
click at [850, 187] on label "True" at bounding box center [866, 162] width 117 height 51
click at [836, 170] on input "True" at bounding box center [828, 163] width 17 height 14
radio input "true"
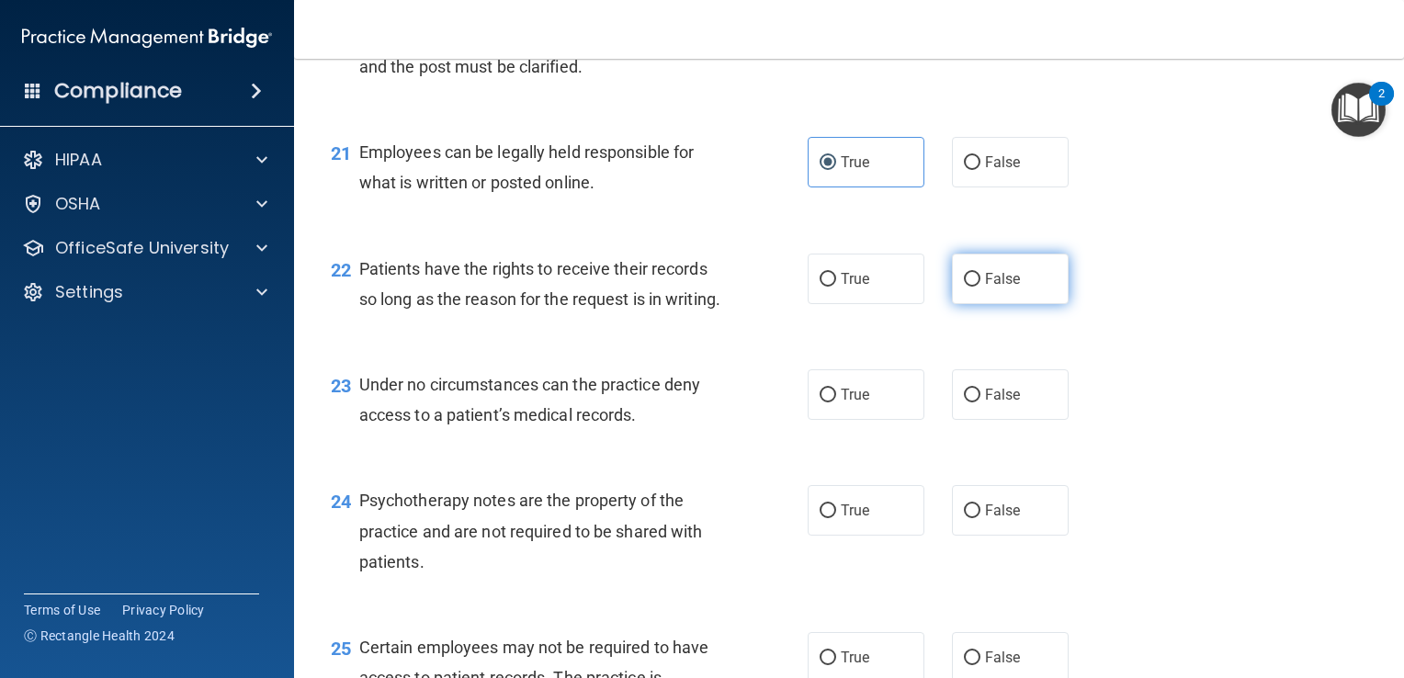
click at [976, 304] on label "False" at bounding box center [1010, 279] width 117 height 51
click at [976, 287] on input "False" at bounding box center [972, 280] width 17 height 14
radio input "true"
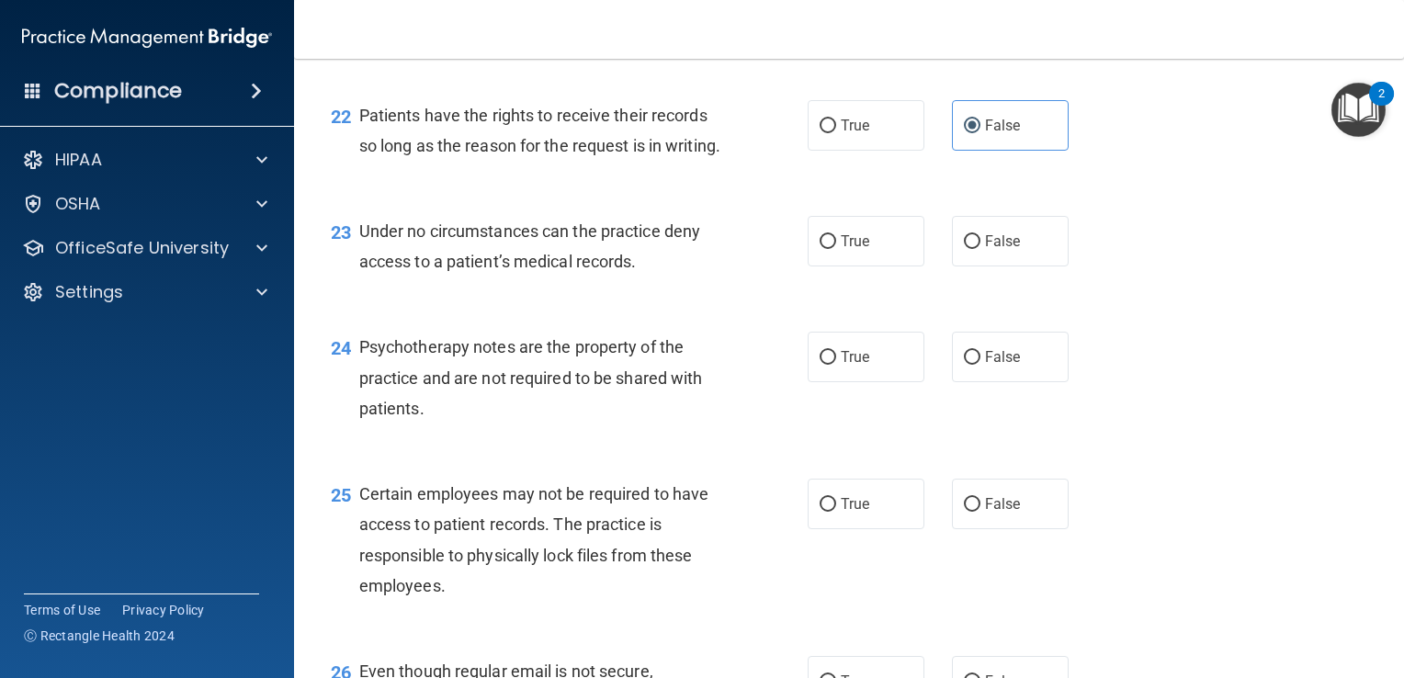
scroll to position [3768, 0]
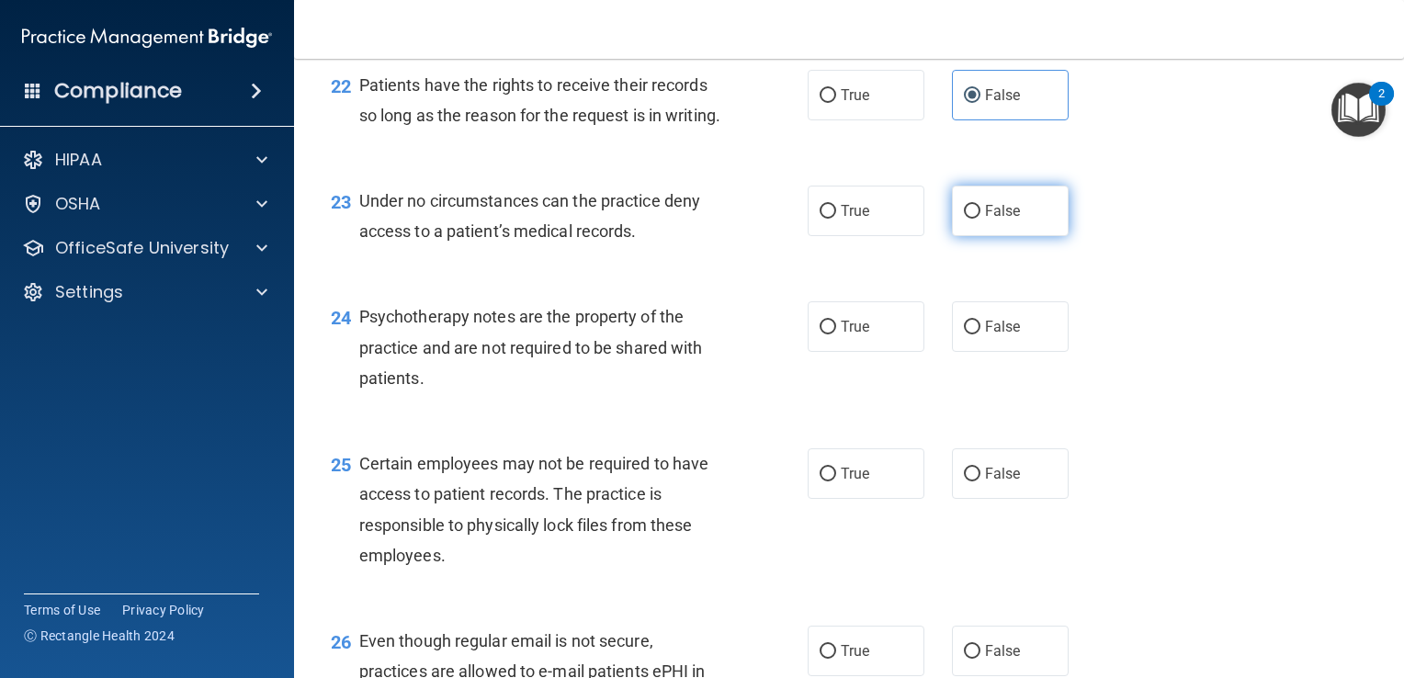
click at [964, 219] on input "False" at bounding box center [972, 212] width 17 height 14
radio input "true"
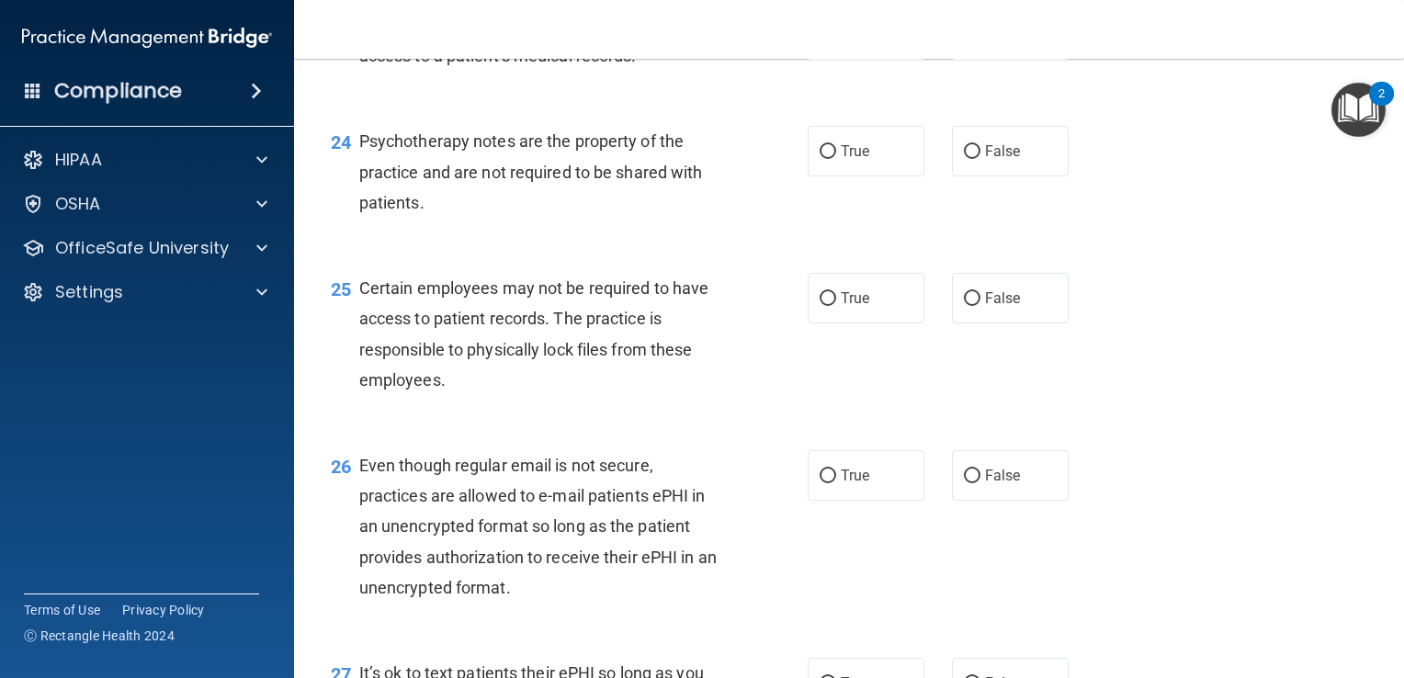
scroll to position [3952, 0]
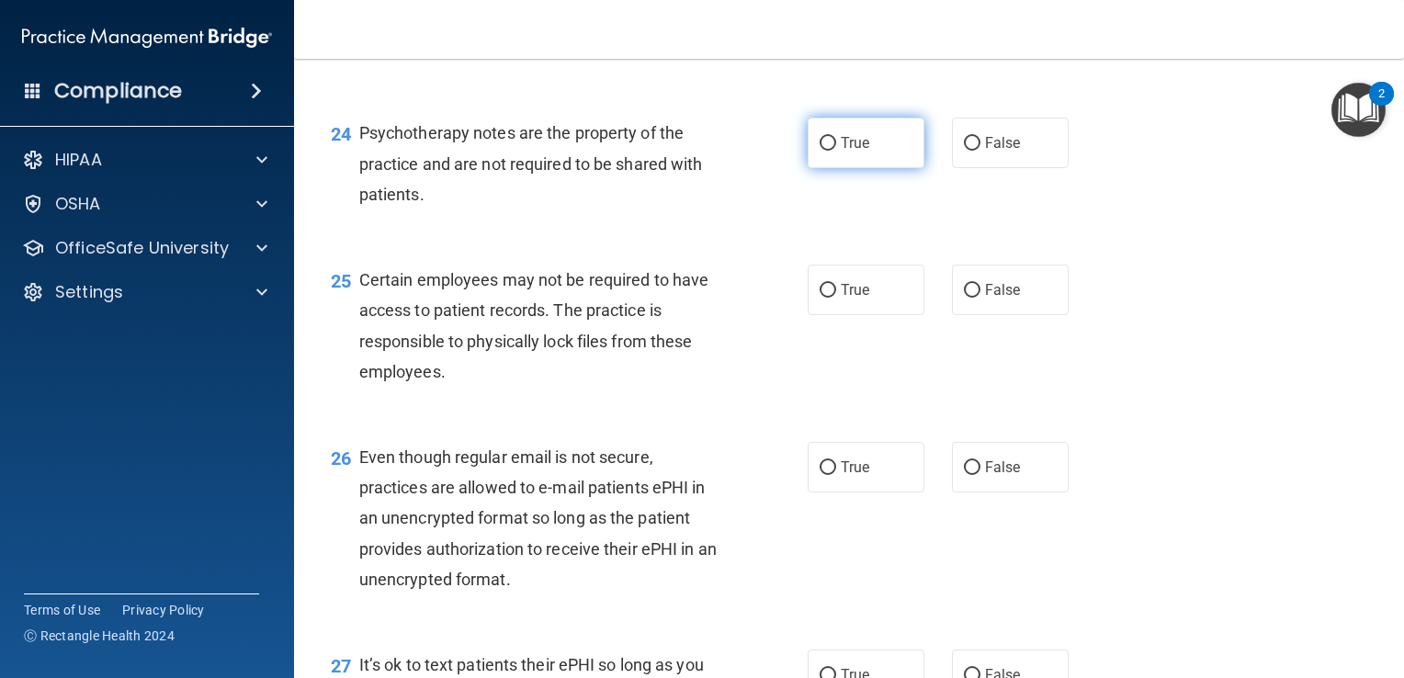
click at [841, 152] on span "True" at bounding box center [855, 142] width 28 height 17
click at [834, 151] on input "True" at bounding box center [828, 144] width 17 height 14
radio input "true"
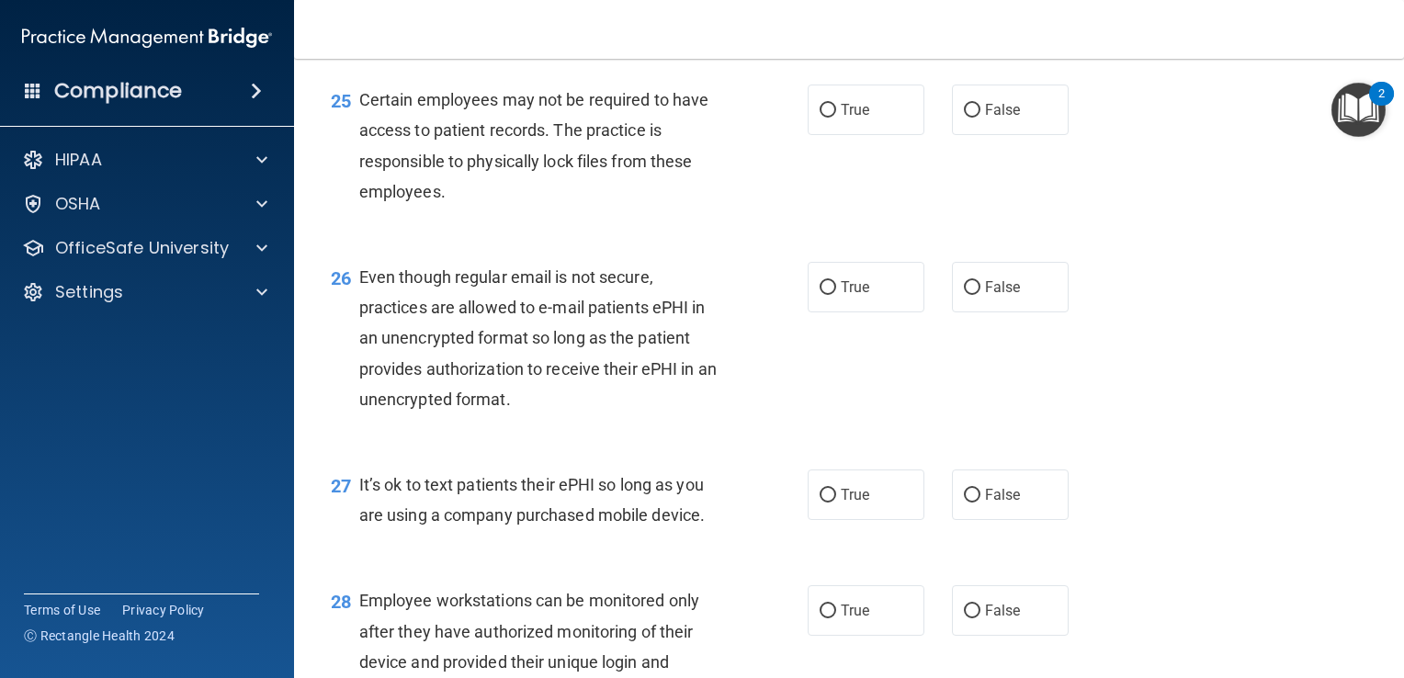
scroll to position [4136, 0]
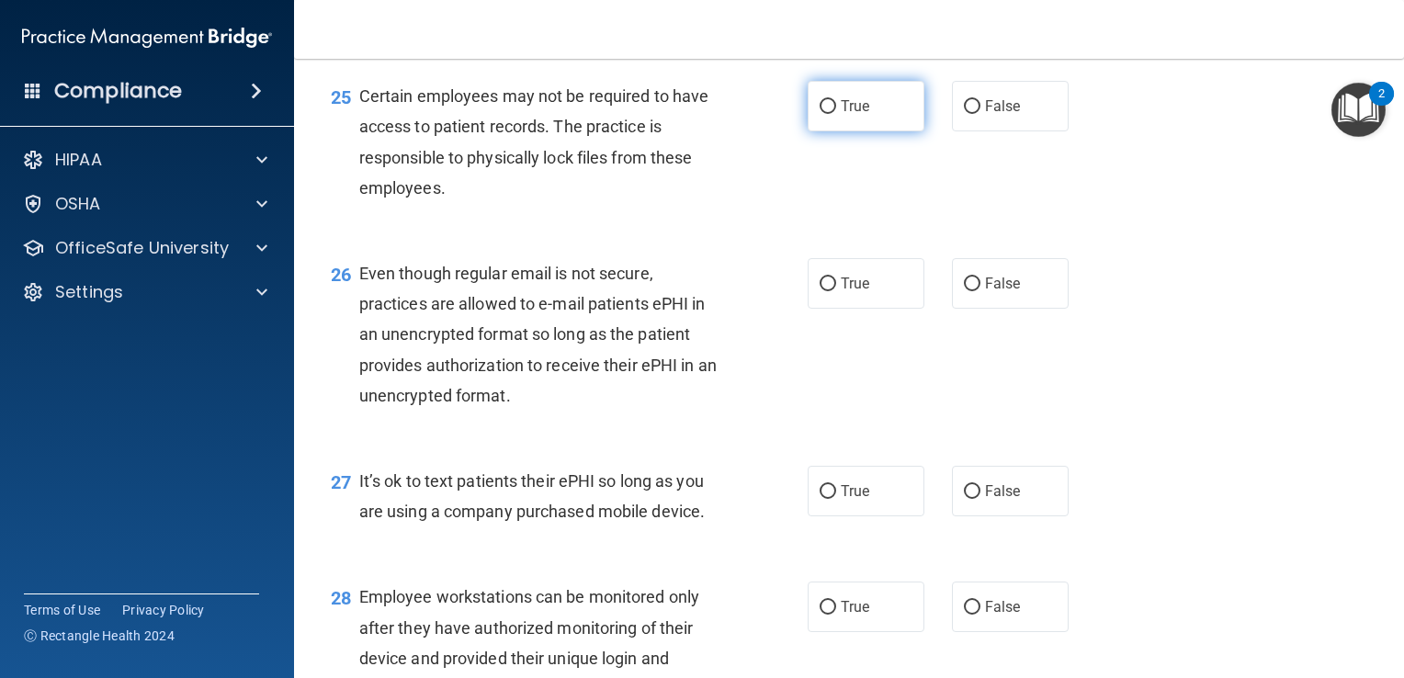
click at [832, 131] on label "True" at bounding box center [866, 106] width 117 height 51
click at [832, 114] on input "True" at bounding box center [828, 107] width 17 height 14
radio input "true"
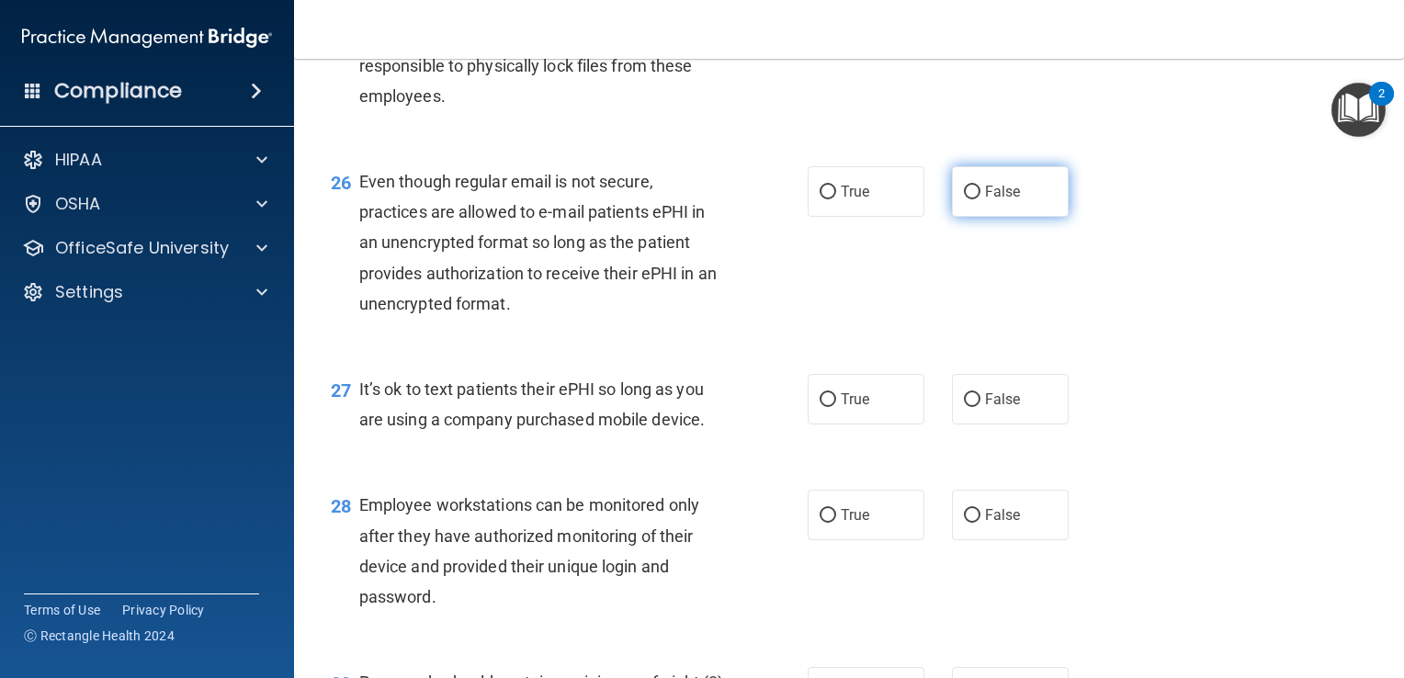
click at [971, 217] on label "False" at bounding box center [1010, 191] width 117 height 51
click at [971, 199] on input "False" at bounding box center [972, 193] width 17 height 14
radio input "true"
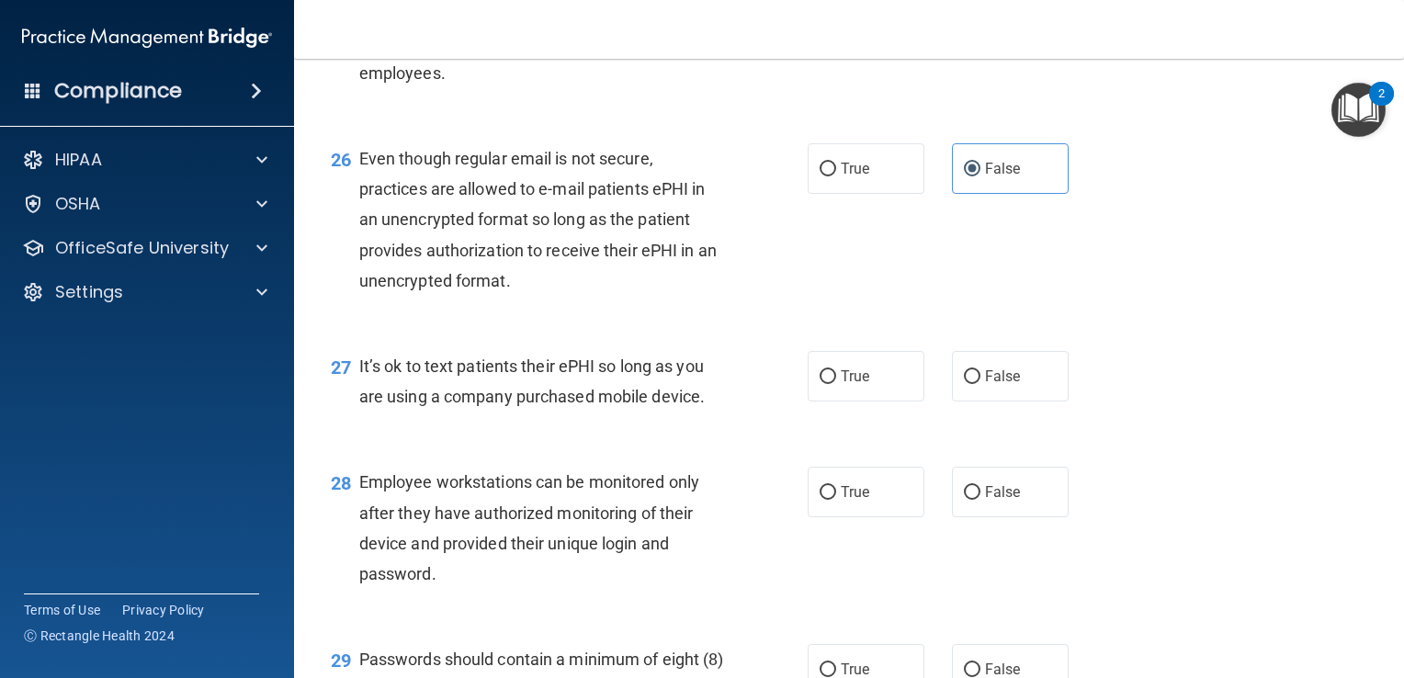
scroll to position [4320, 0]
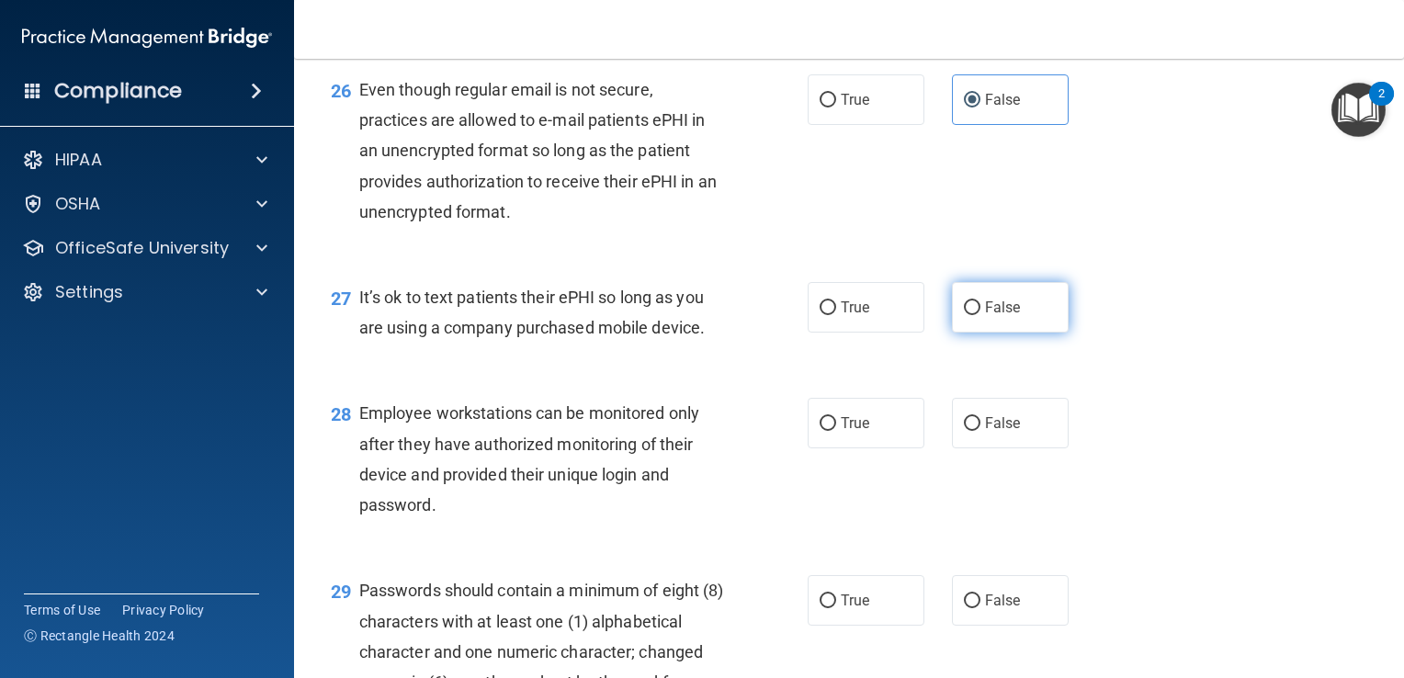
click at [985, 316] on span "False" at bounding box center [1003, 307] width 36 height 17
click at [977, 315] on input "False" at bounding box center [972, 308] width 17 height 14
radio input "true"
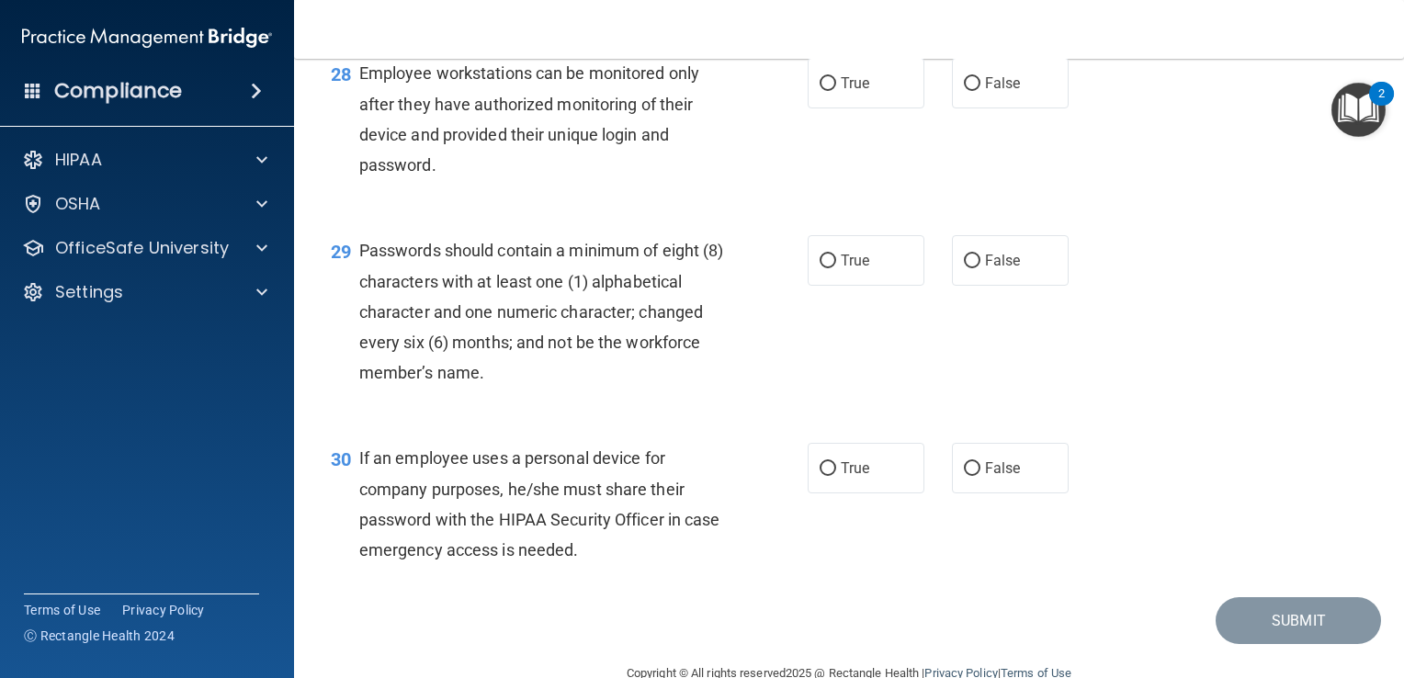
scroll to position [4687, 0]
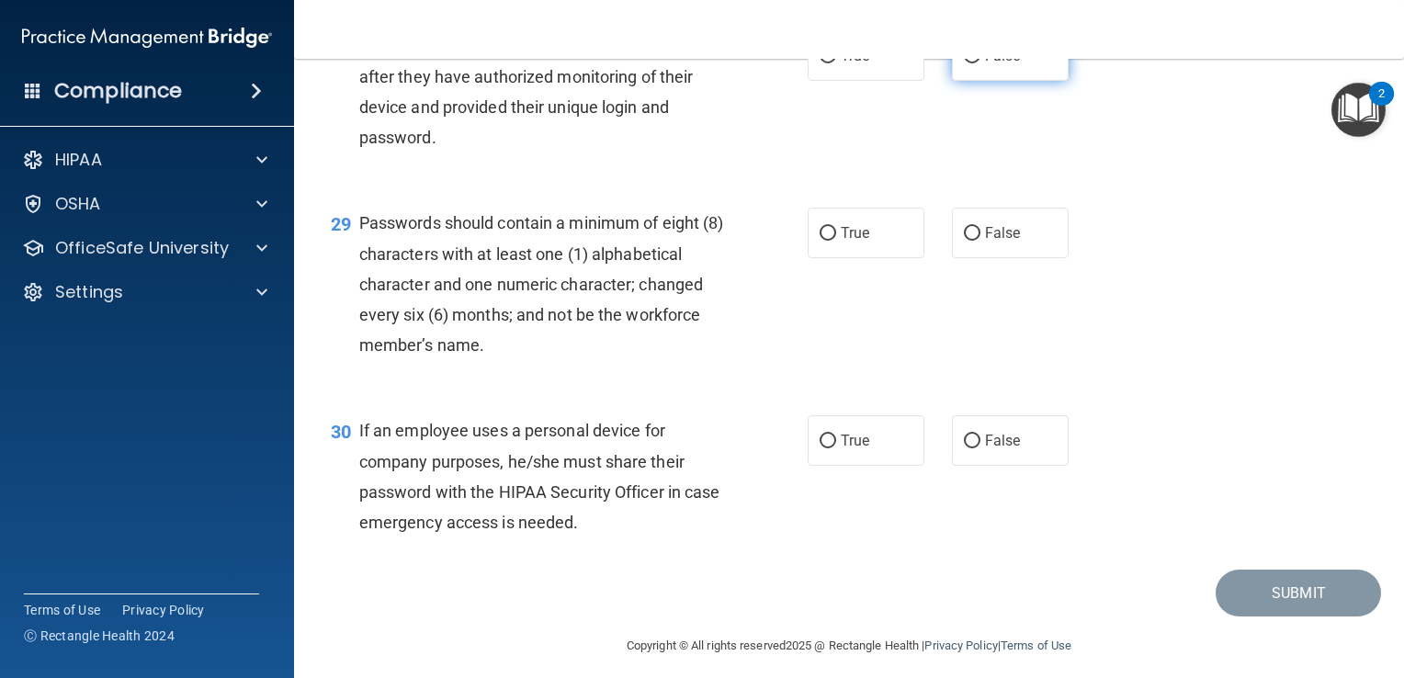
click at [973, 81] on label "False" at bounding box center [1010, 55] width 117 height 51
click at [973, 63] on input "False" at bounding box center [972, 57] width 17 height 14
radio input "true"
click at [851, 242] on span "True" at bounding box center [855, 232] width 28 height 17
click at [836, 241] on input "True" at bounding box center [828, 234] width 17 height 14
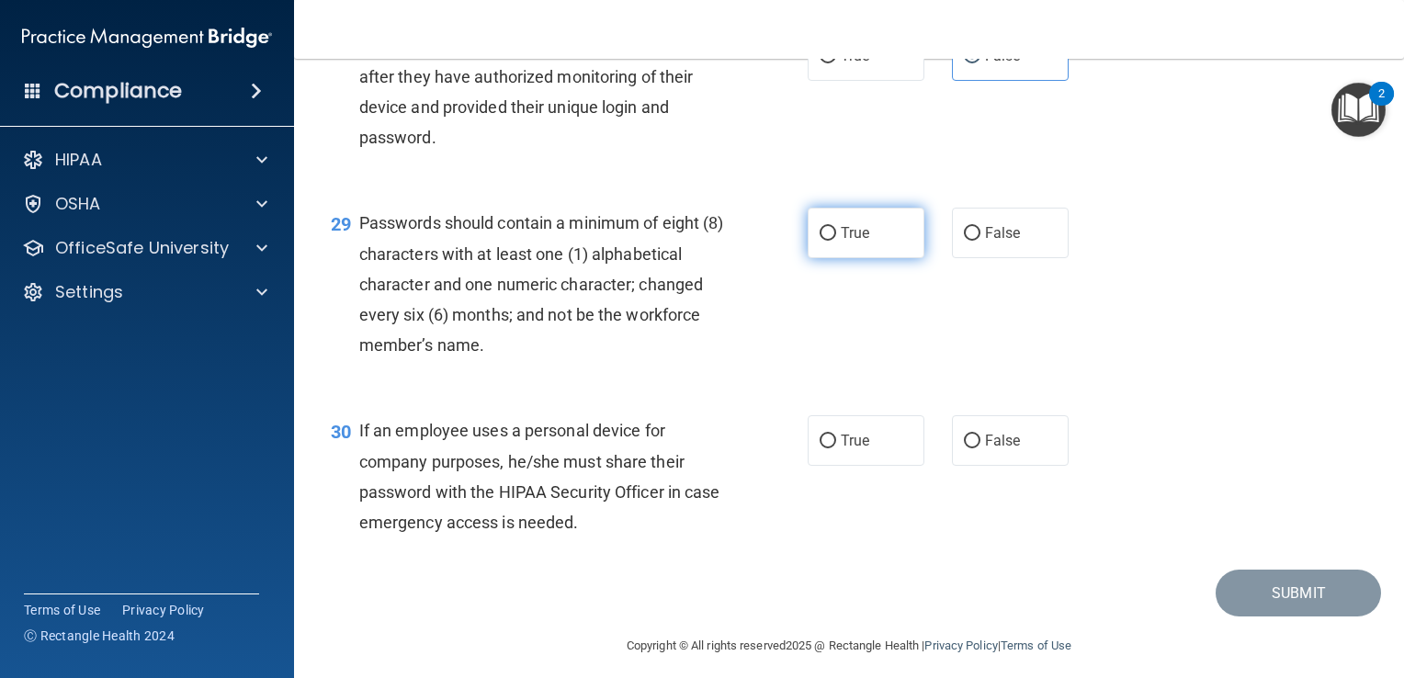
radio input "true"
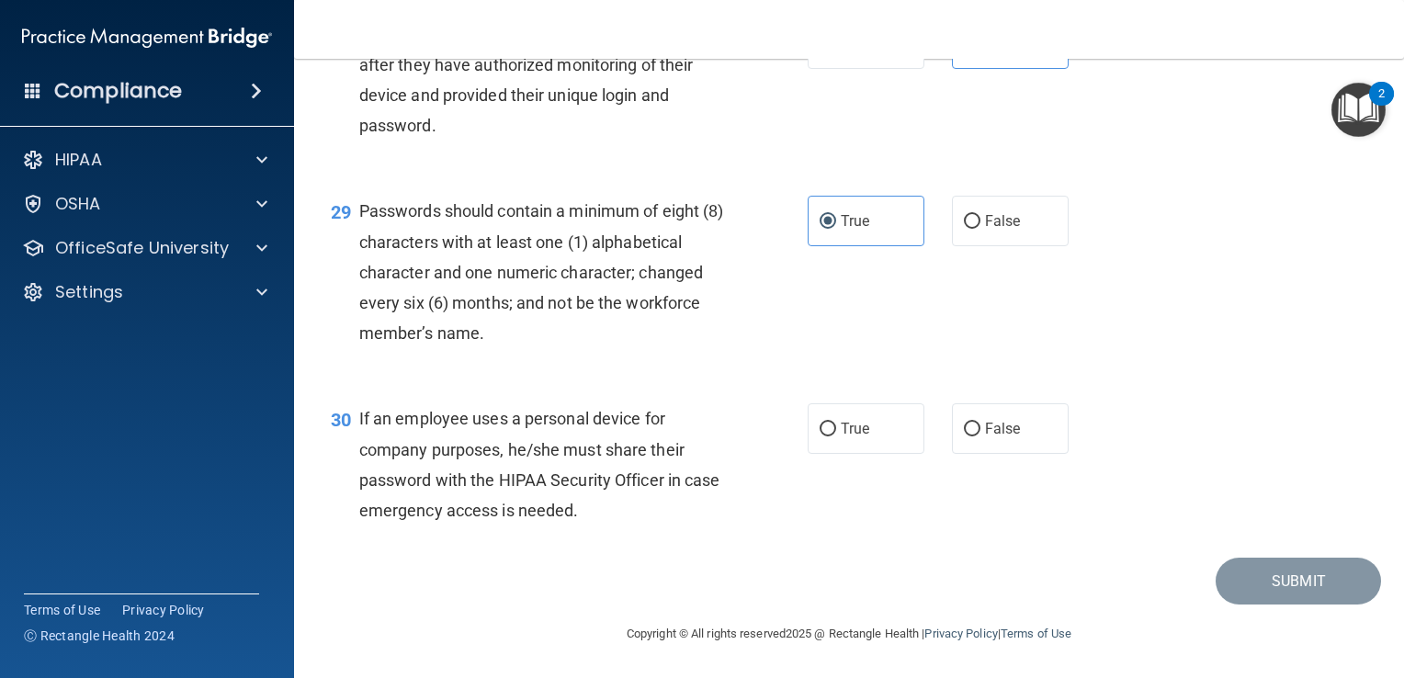
scroll to position [4790, 0]
click at [820, 430] on input "True" at bounding box center [828, 430] width 17 height 14
radio input "true"
click at [1255, 586] on button "Submit" at bounding box center [1298, 581] width 165 height 47
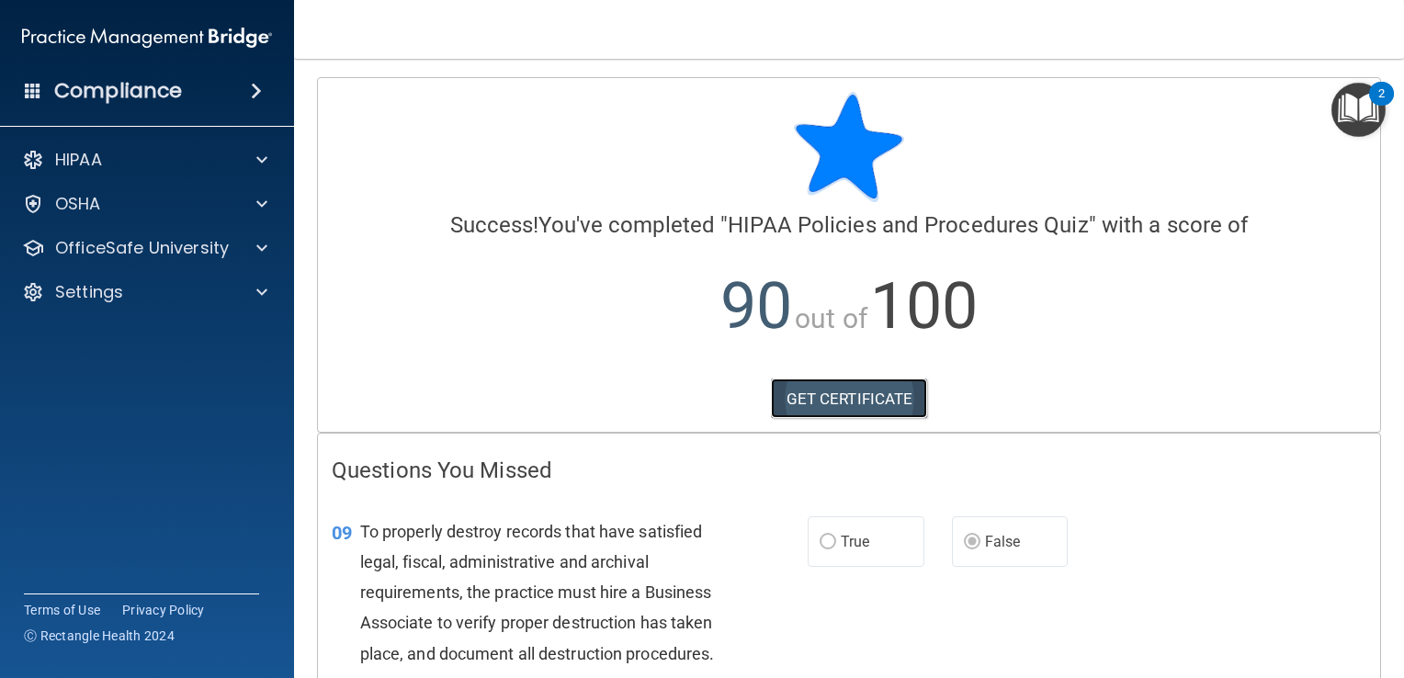
click at [813, 392] on link "GET CERTIFICATE" at bounding box center [849, 399] width 157 height 40
click at [110, 296] on p "Settings" at bounding box center [89, 292] width 68 height 22
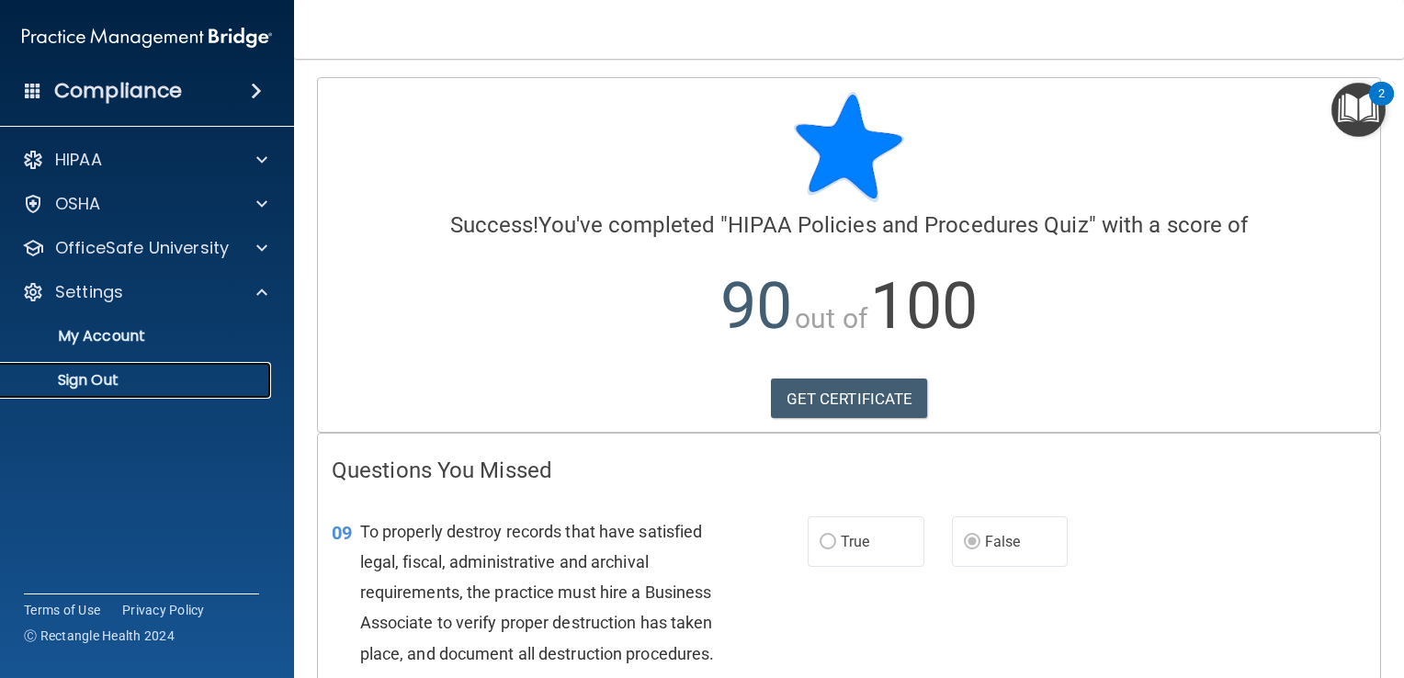
click at [112, 385] on p "Sign Out" at bounding box center [137, 380] width 251 height 18
